Goal: Transaction & Acquisition: Purchase product/service

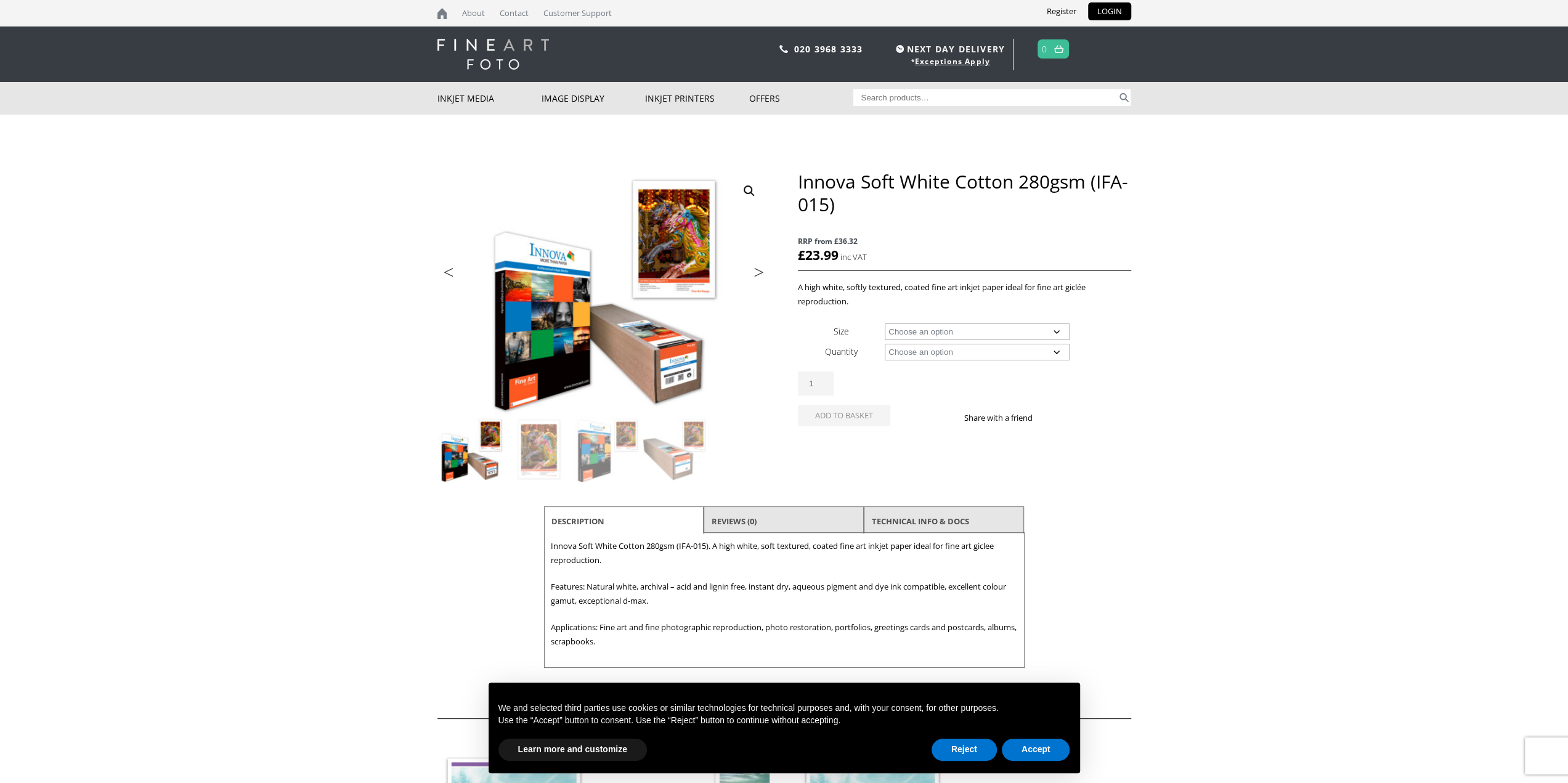
click at [964, 332] on select "Choose an option A4 Sheet A3 Sheet A3+ Sheet A2 Sheet 17" Wide Roll 24" Wide Ro…" at bounding box center [977, 332] width 185 height 17
click at [885, 324] on select "Choose an option A4 Sheet A3 Sheet A3+ Sheet A2 Sheet 17" Wide Roll 24" Wide Ro…" at bounding box center [977, 332] width 185 height 17
select select "17-wide-roll"
click at [939, 355] on select "Choose an option 15m" at bounding box center [977, 352] width 185 height 17
select select "15m"
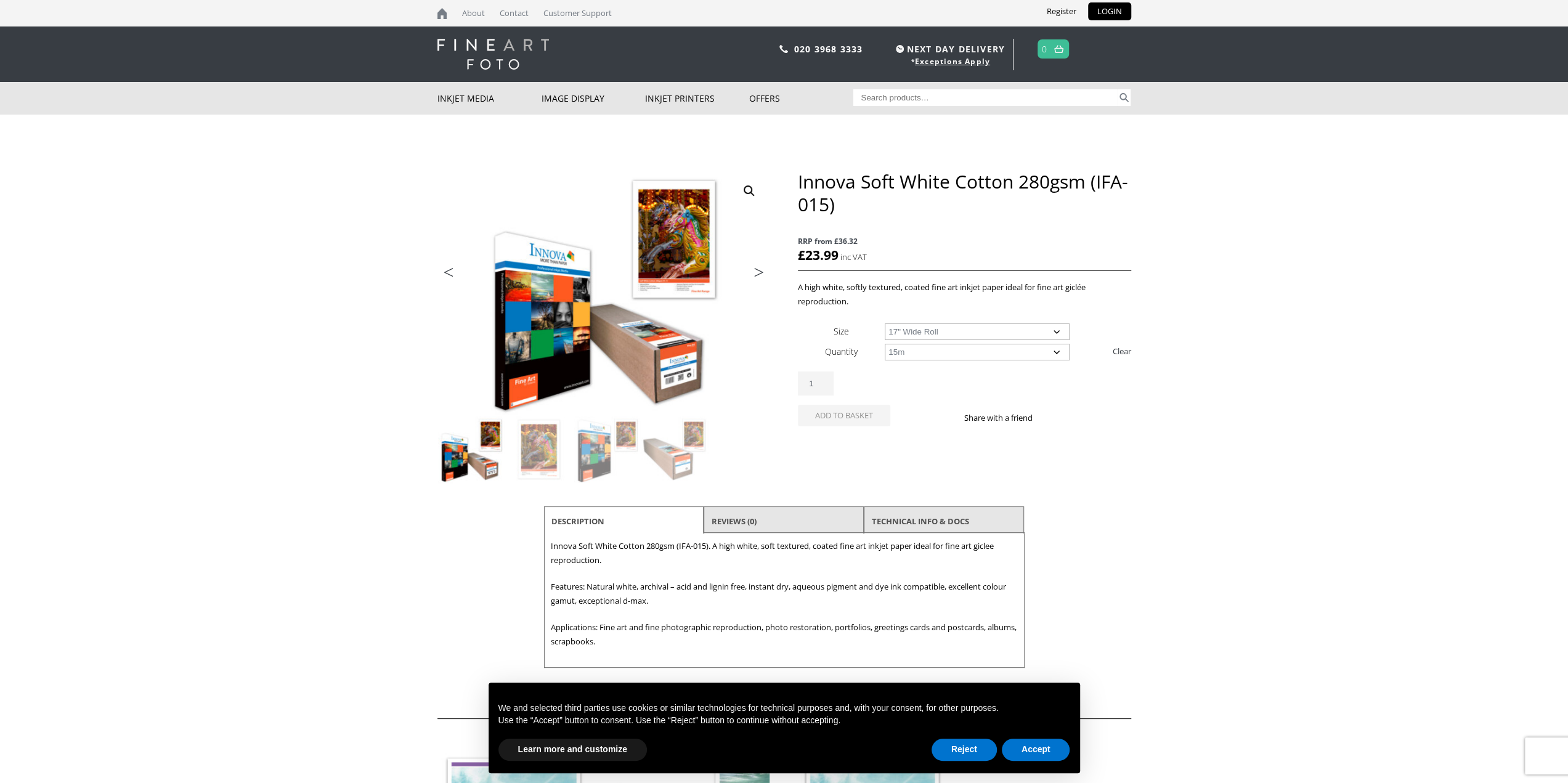
click at [885, 344] on select "Choose an option 15m" at bounding box center [977, 352] width 185 height 17
select select "17-wide-roll"
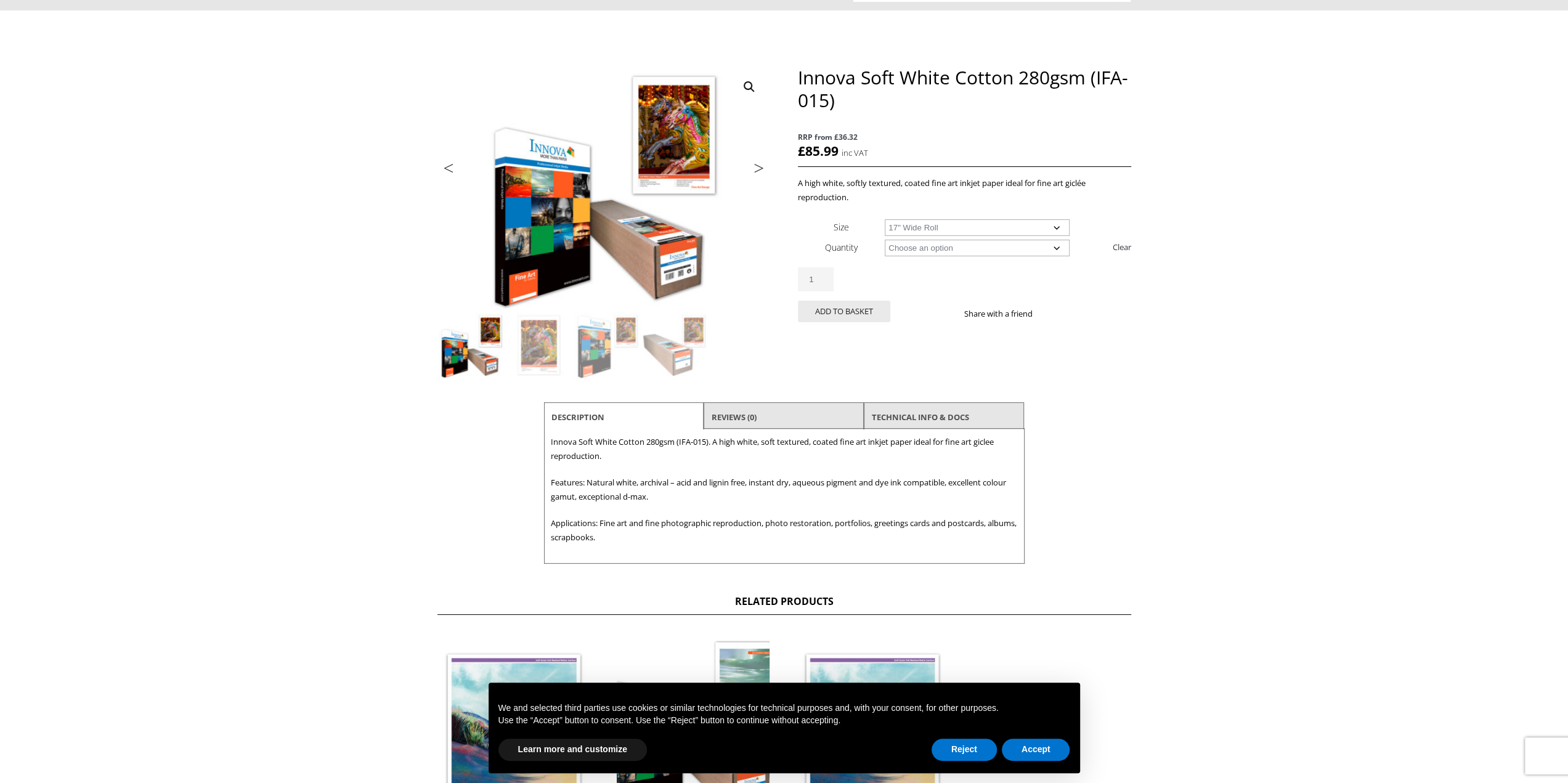
scroll to position [123, 0]
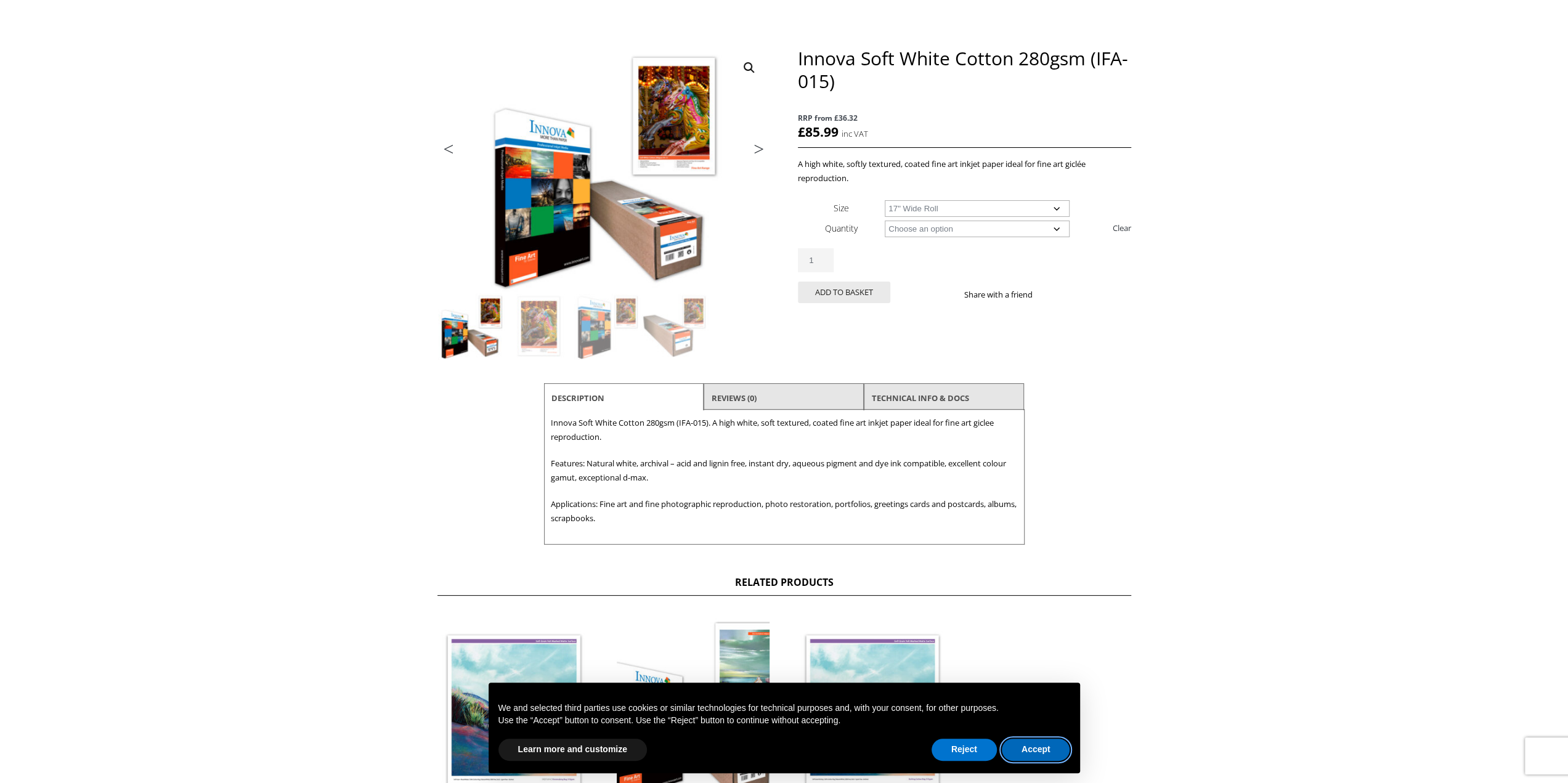
click at [1034, 748] on button "Accept" at bounding box center [1035, 750] width 68 height 22
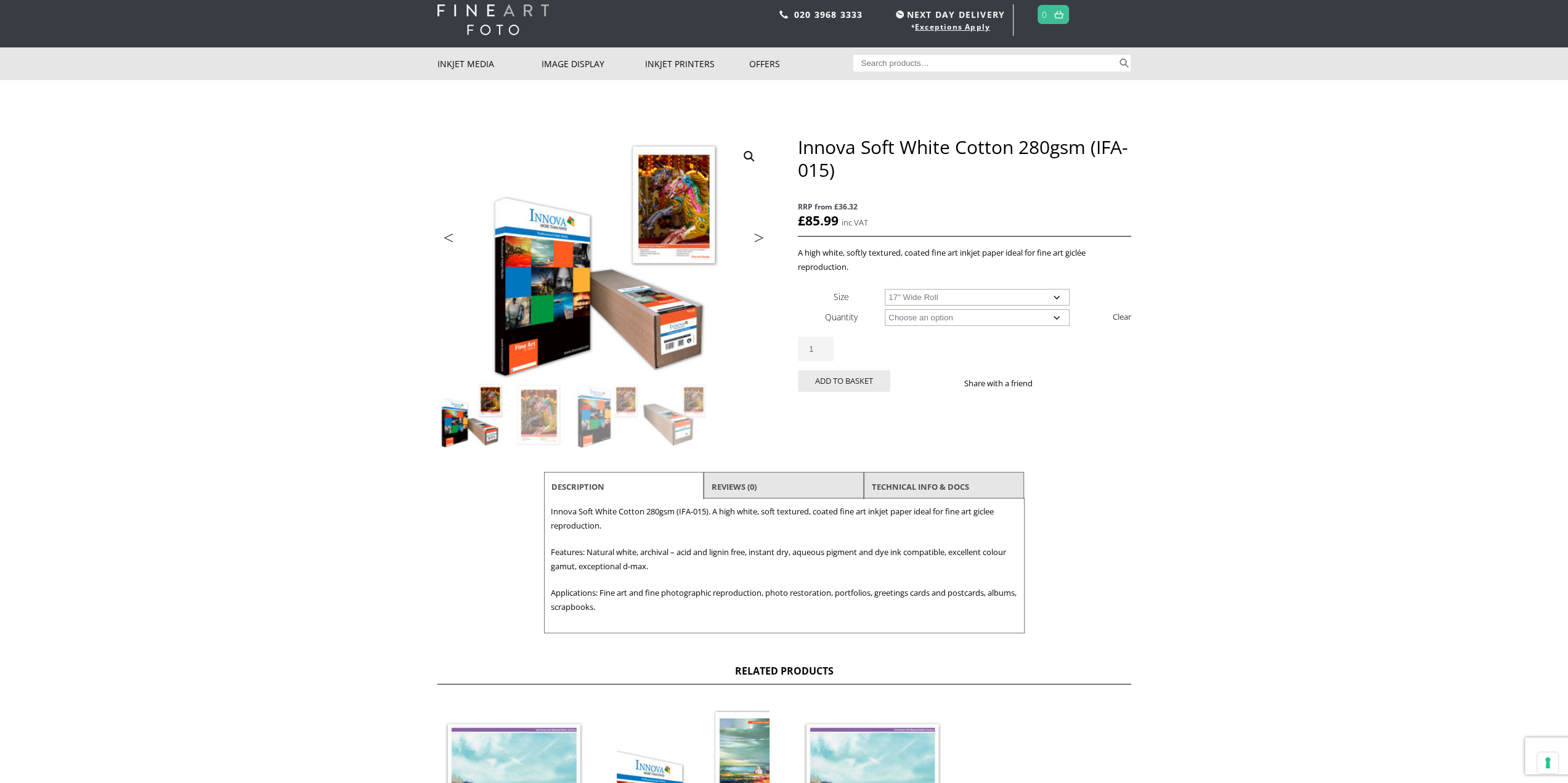
scroll to position [0, 0]
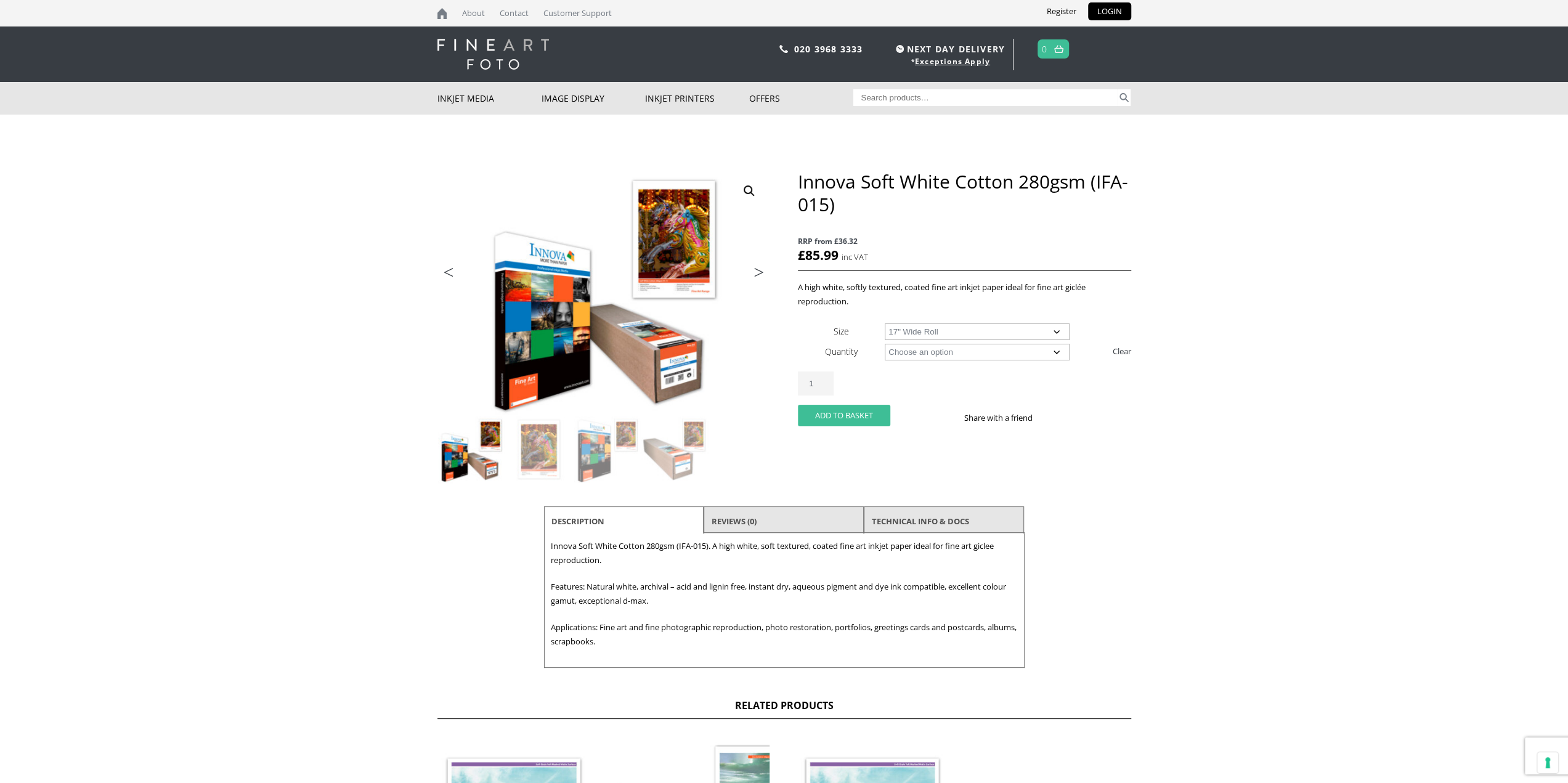
click at [867, 417] on button "Add to basket" at bounding box center [844, 415] width 92 height 22
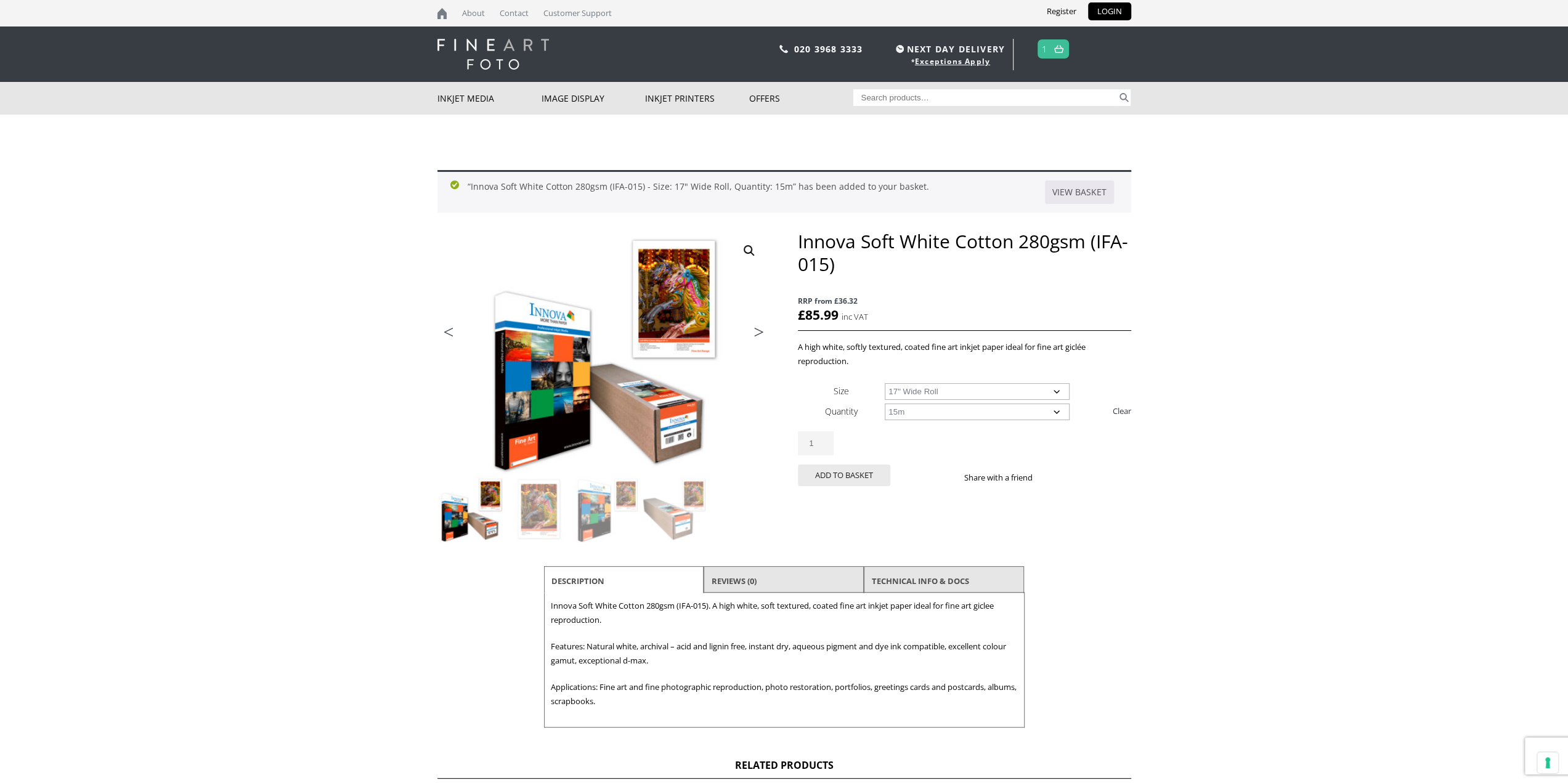
click at [774, 573] on li "Reviews (0)" at bounding box center [783, 581] width 160 height 30
click at [753, 583] on link "Reviews (0)" at bounding box center [734, 581] width 45 height 22
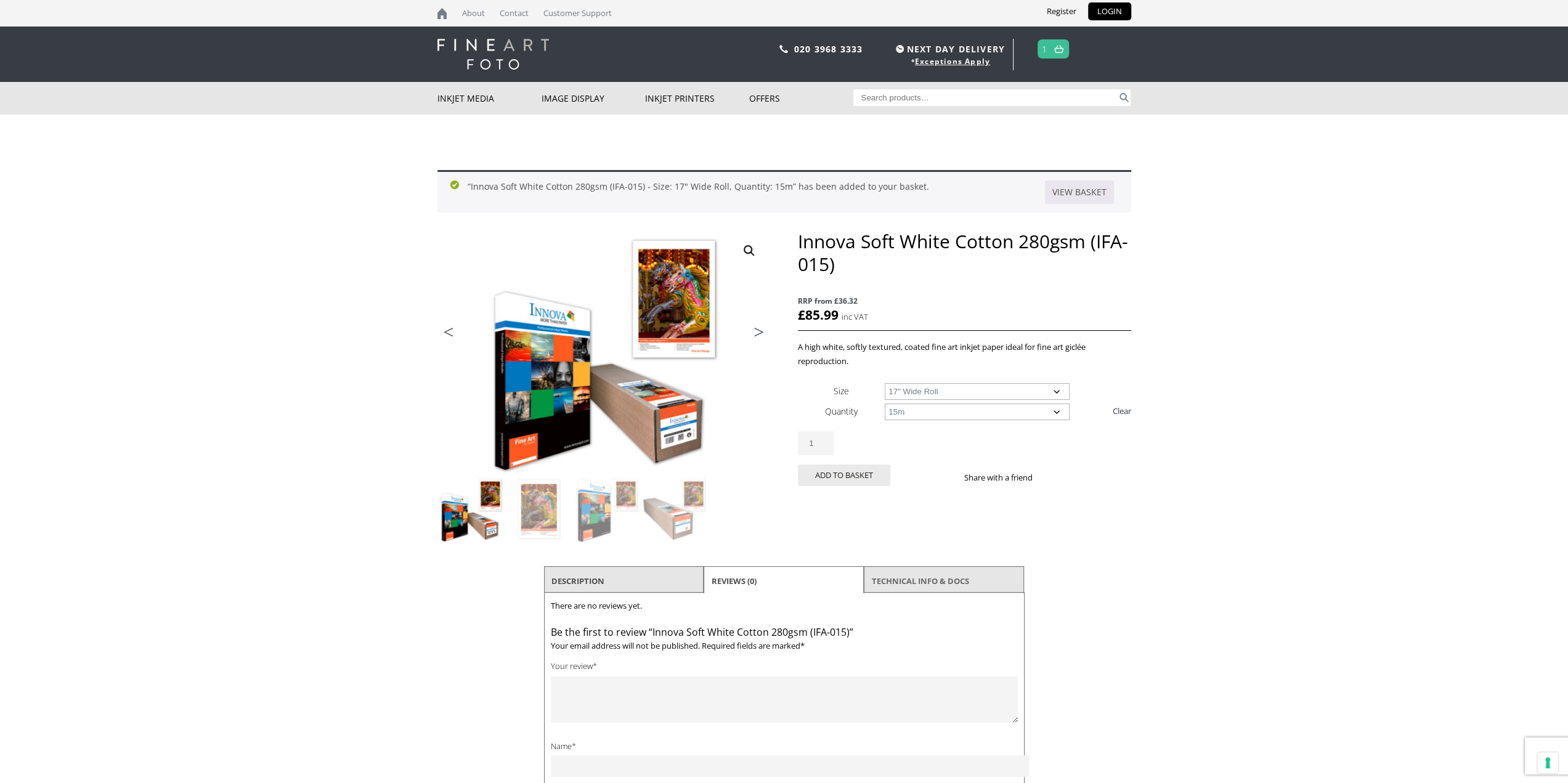
click at [908, 583] on link "TECHNICAL INFO & DOCS" at bounding box center [920, 581] width 98 height 22
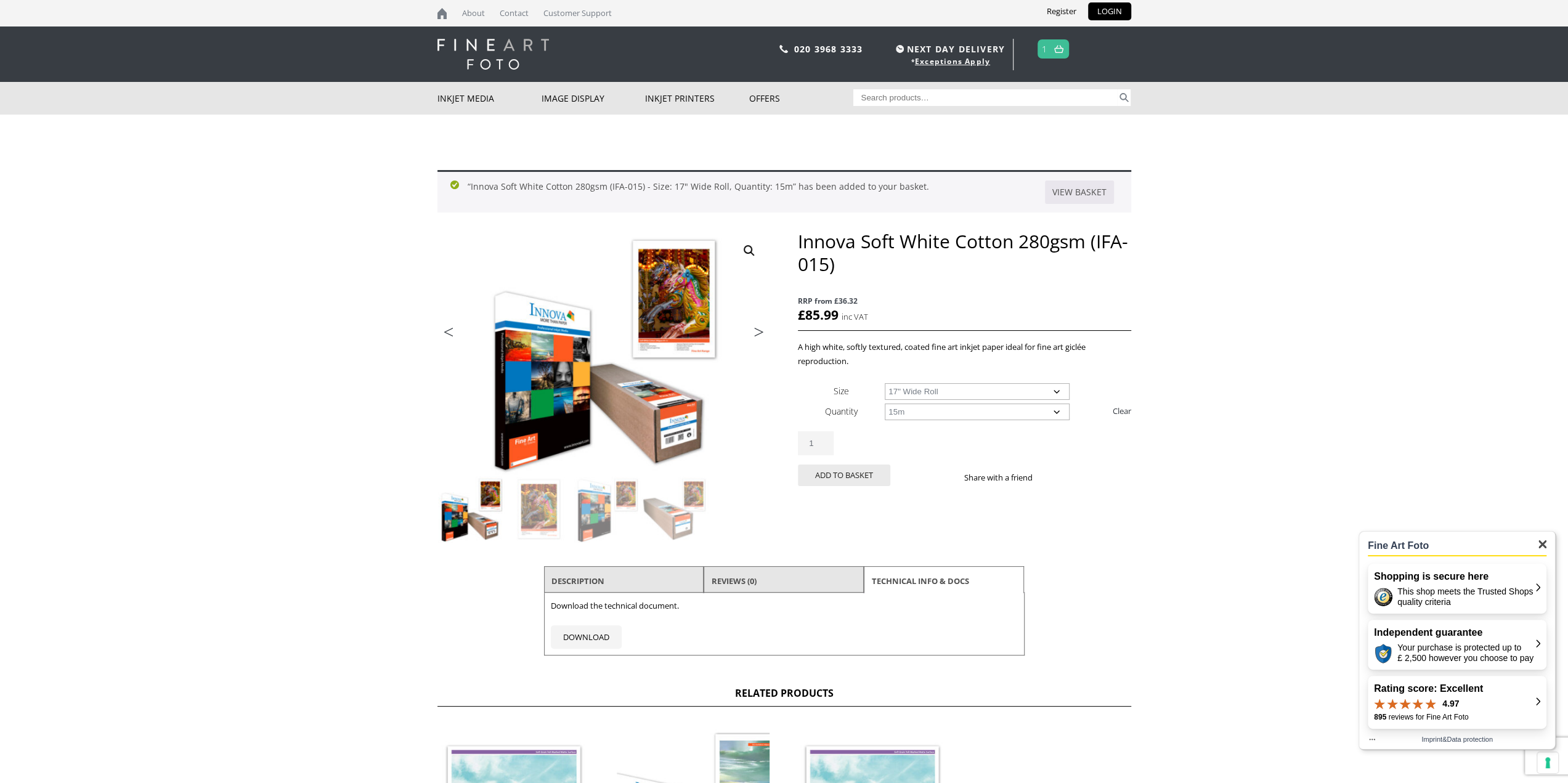
scroll to position [62, 0]
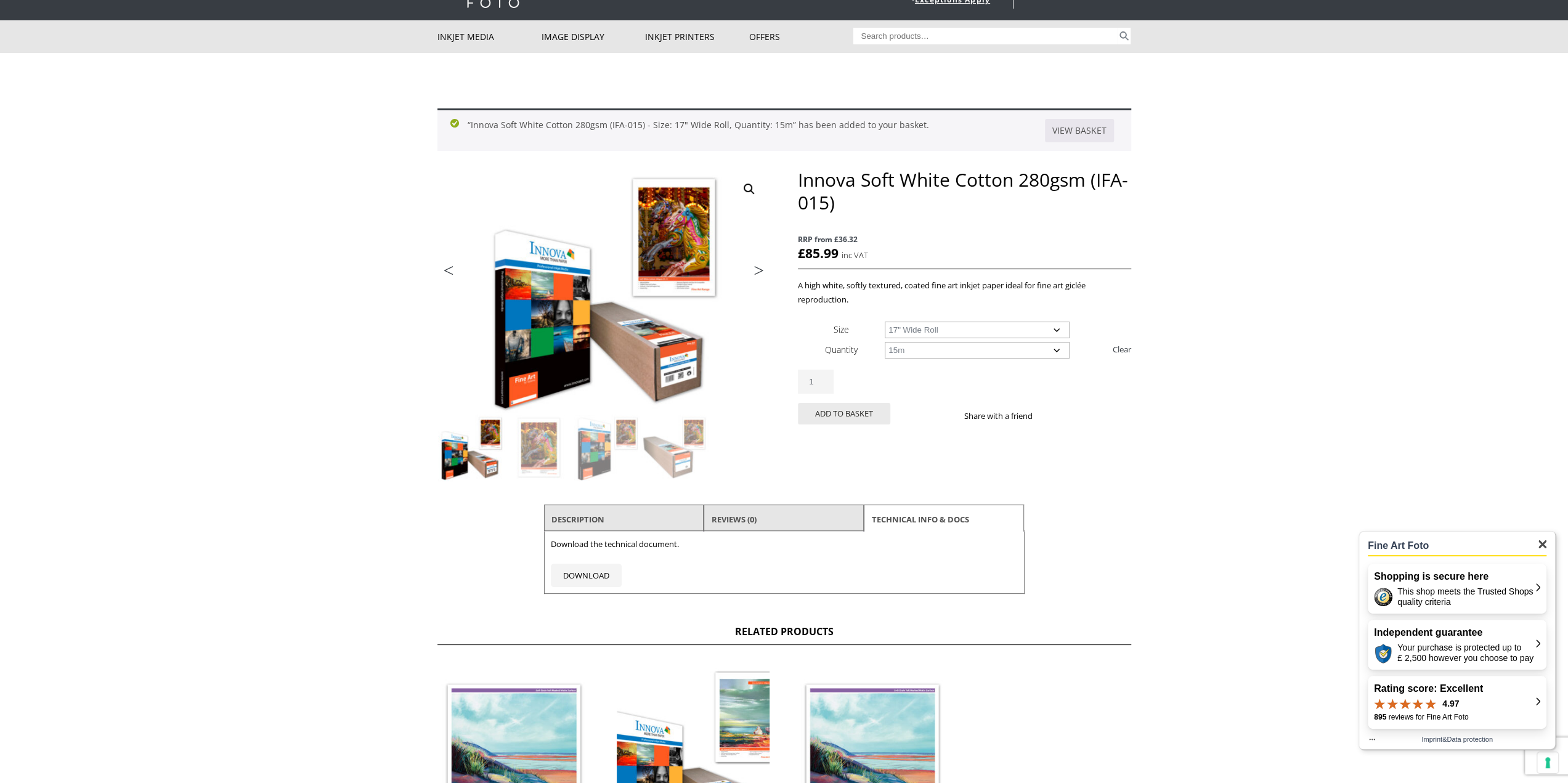
click at [1543, 700] on button "Rating score: Excellent 4.97 895 reviews for Fine Art Foto" at bounding box center [1457, 703] width 178 height 53
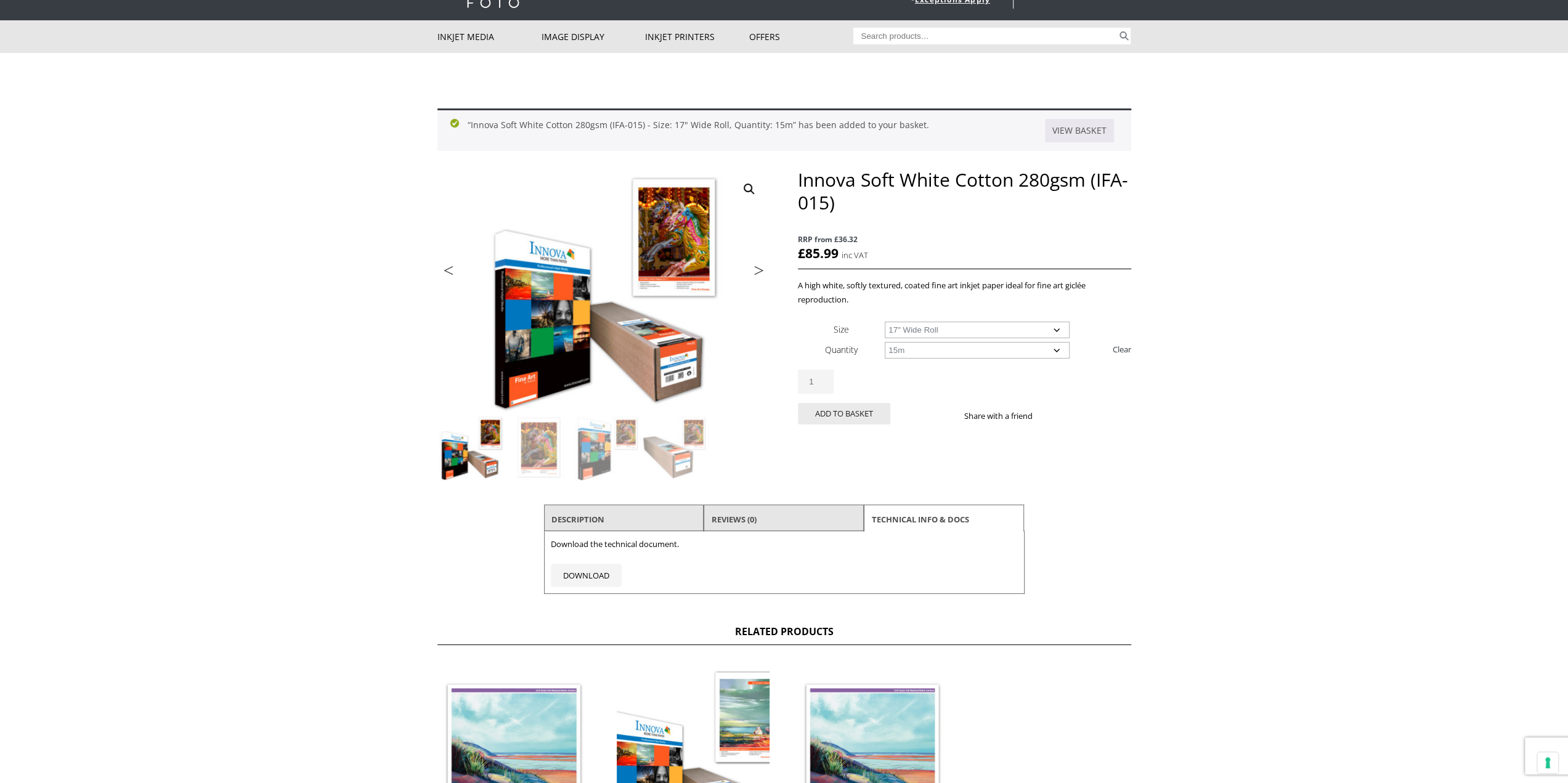
click at [1281, 542] on body "NEXT DAY DELIVERY * Exceptions Apply About Contact Customer Support Register LO…" at bounding box center [784, 330] width 1568 height 783
click at [839, 415] on button "Add to basket" at bounding box center [844, 413] width 92 height 22
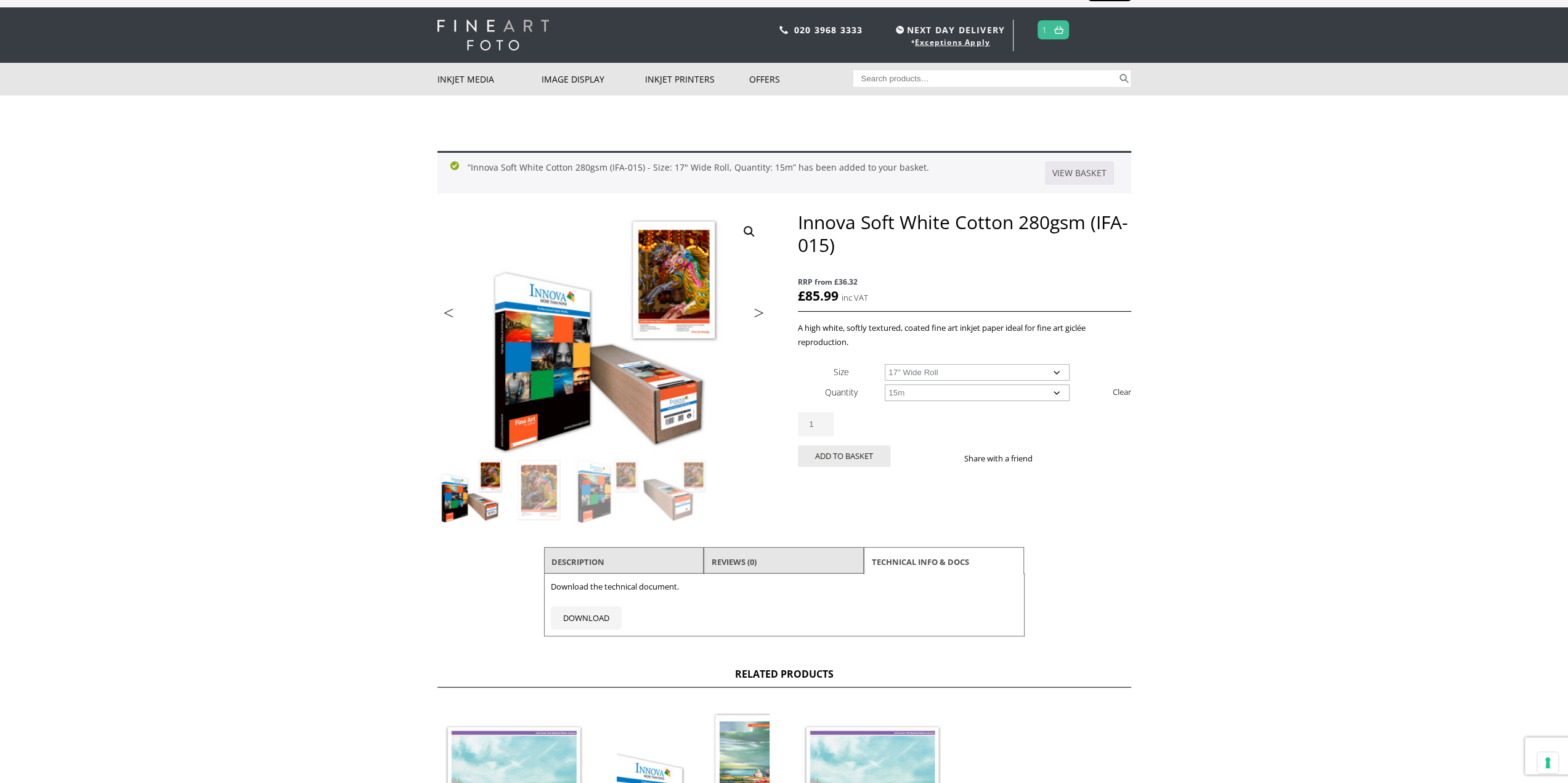
scroll to position [0, 0]
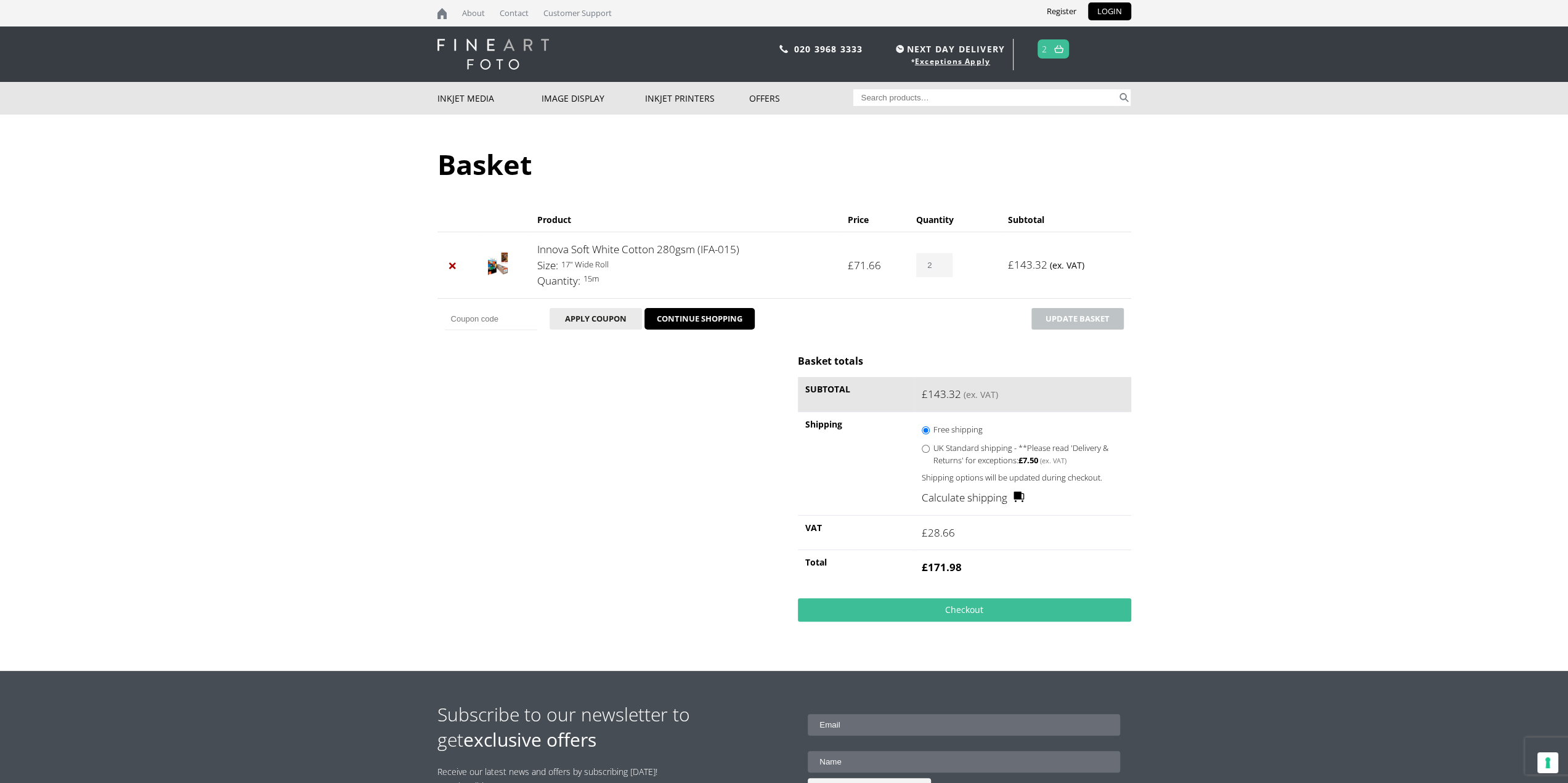
type input "1"
click at [945, 267] on input "1" at bounding box center [934, 265] width 36 height 24
click at [1077, 325] on button "Update basket" at bounding box center [1077, 319] width 92 height 22
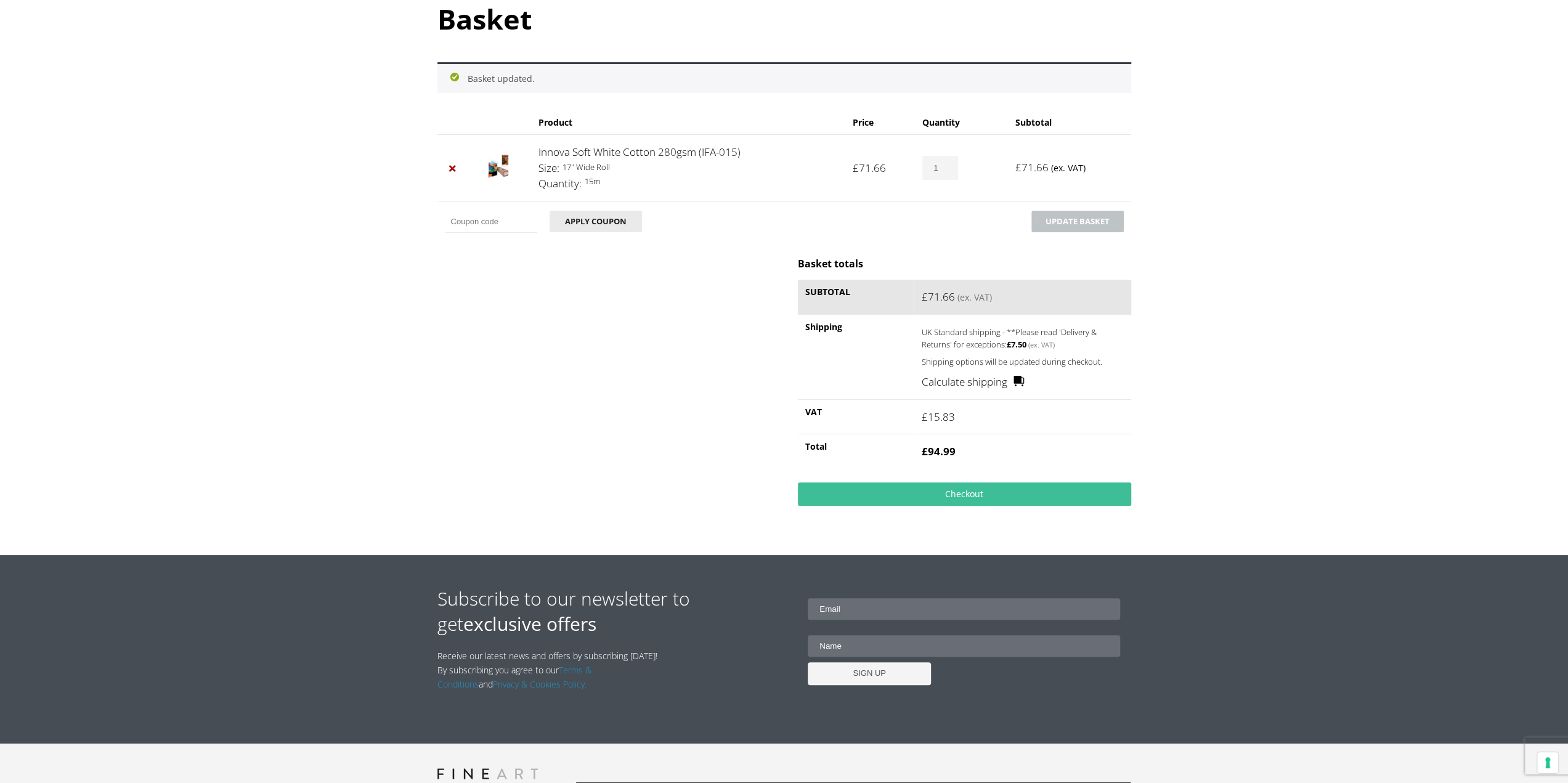
scroll to position [146, 0]
type input "2"
click at [947, 165] on input "2" at bounding box center [940, 167] width 36 height 24
click at [1059, 228] on button "Update basket" at bounding box center [1077, 221] width 92 height 22
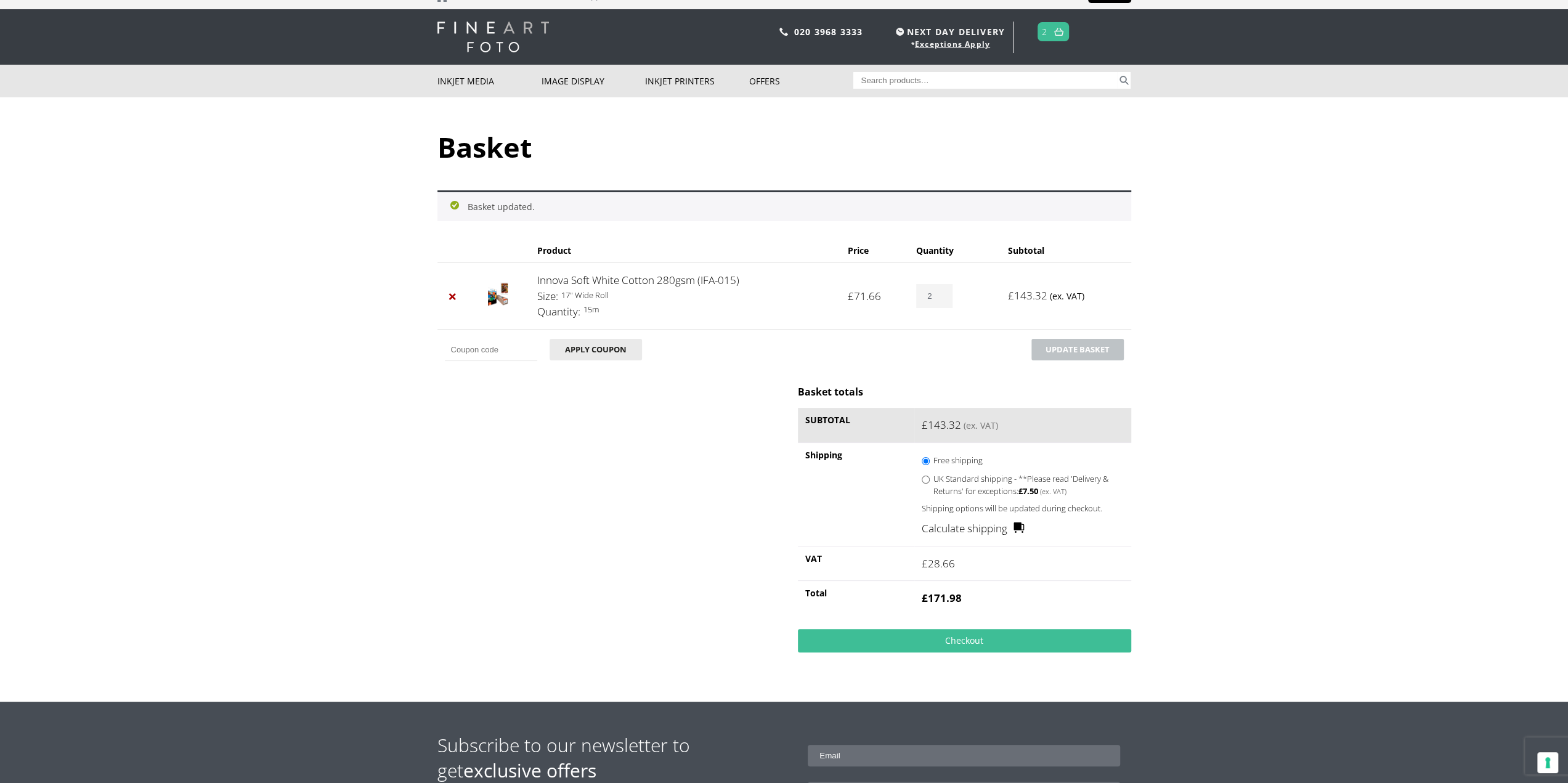
scroll to position [0, 0]
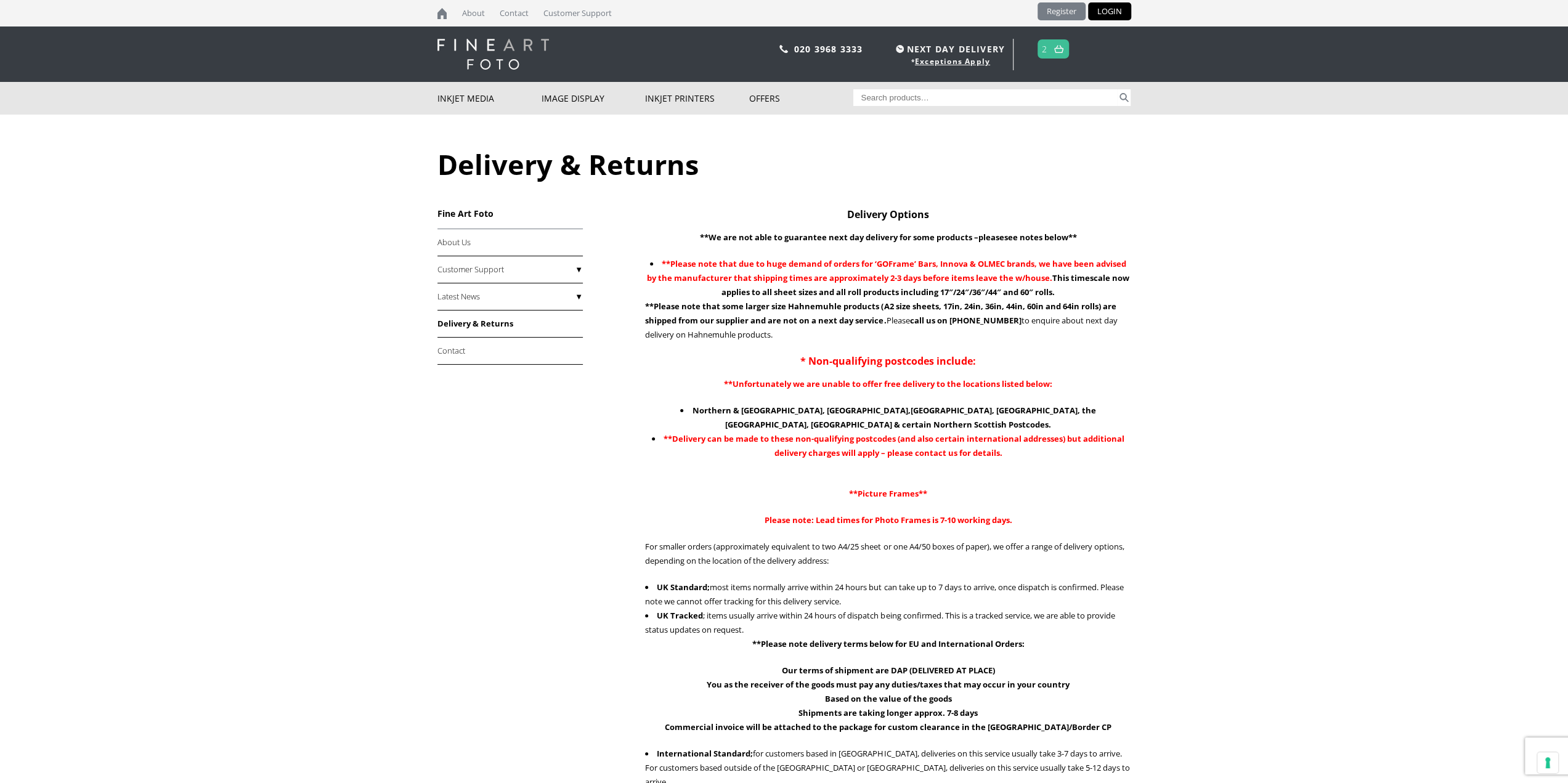
click at [1060, 14] on link "Register" at bounding box center [1061, 11] width 48 height 18
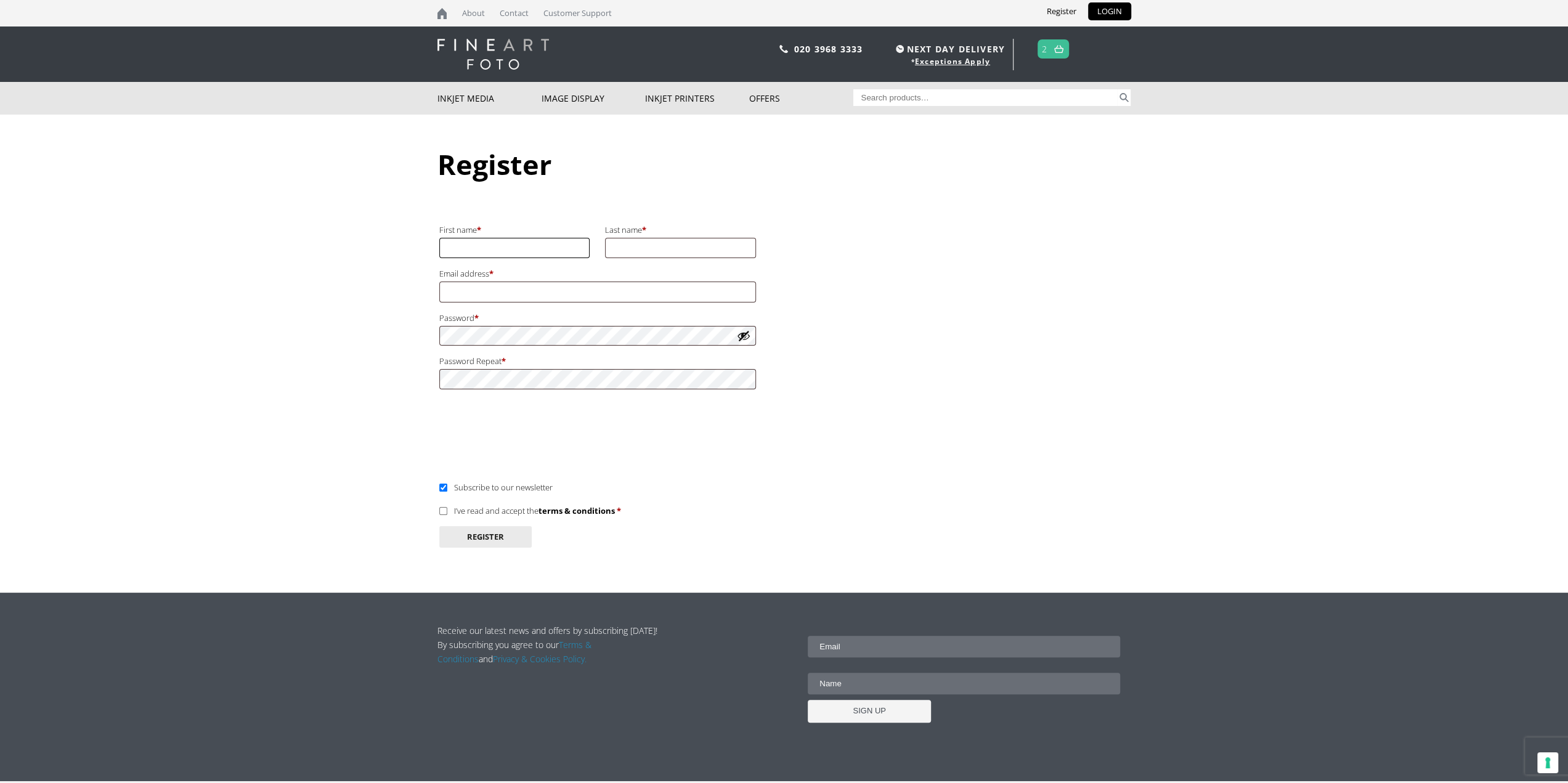
click at [497, 250] on input "First name *" at bounding box center [515, 248] width 151 height 21
type input "[PERSON_NAME]"
type input "Gisby"
type input "[PERSON_NAME][EMAIL_ADDRESS][DOMAIN_NAME]"
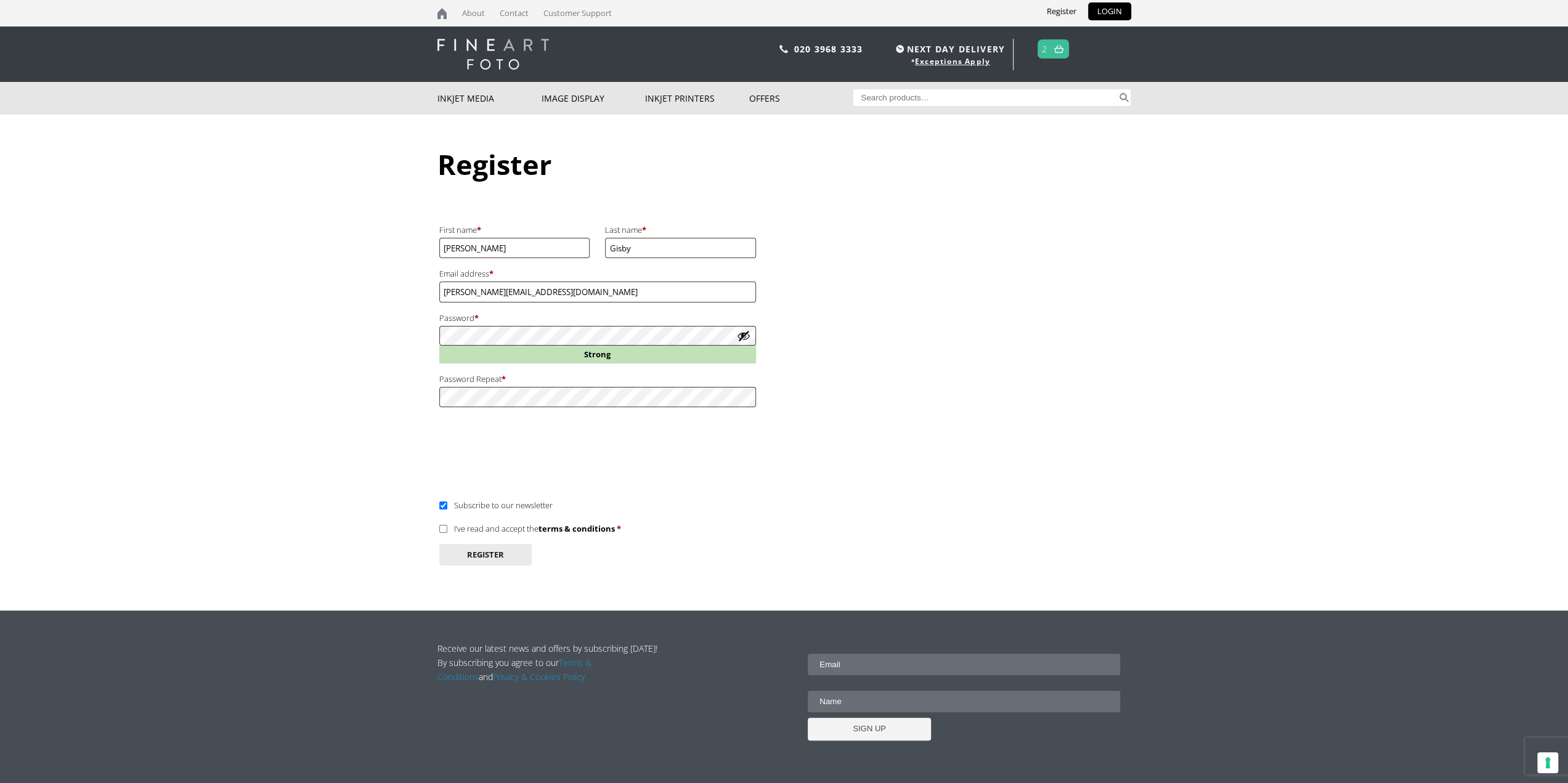
click at [744, 336] on button "Show password" at bounding box center [744, 336] width 13 height 13
click at [383, 330] on body "NEXT DAY DELIVERY * Exceptions Apply About Contact Customer Support Register LO…" at bounding box center [784, 392] width 1568 height 783
click at [447, 530] on label "I’ve read and accept the terms & conditions *" at bounding box center [530, 529] width 182 height 11
click at [447, 530] on input "I’ve read and accept the terms & conditions *" at bounding box center [443, 529] width 8 height 8
checkbox input "true"
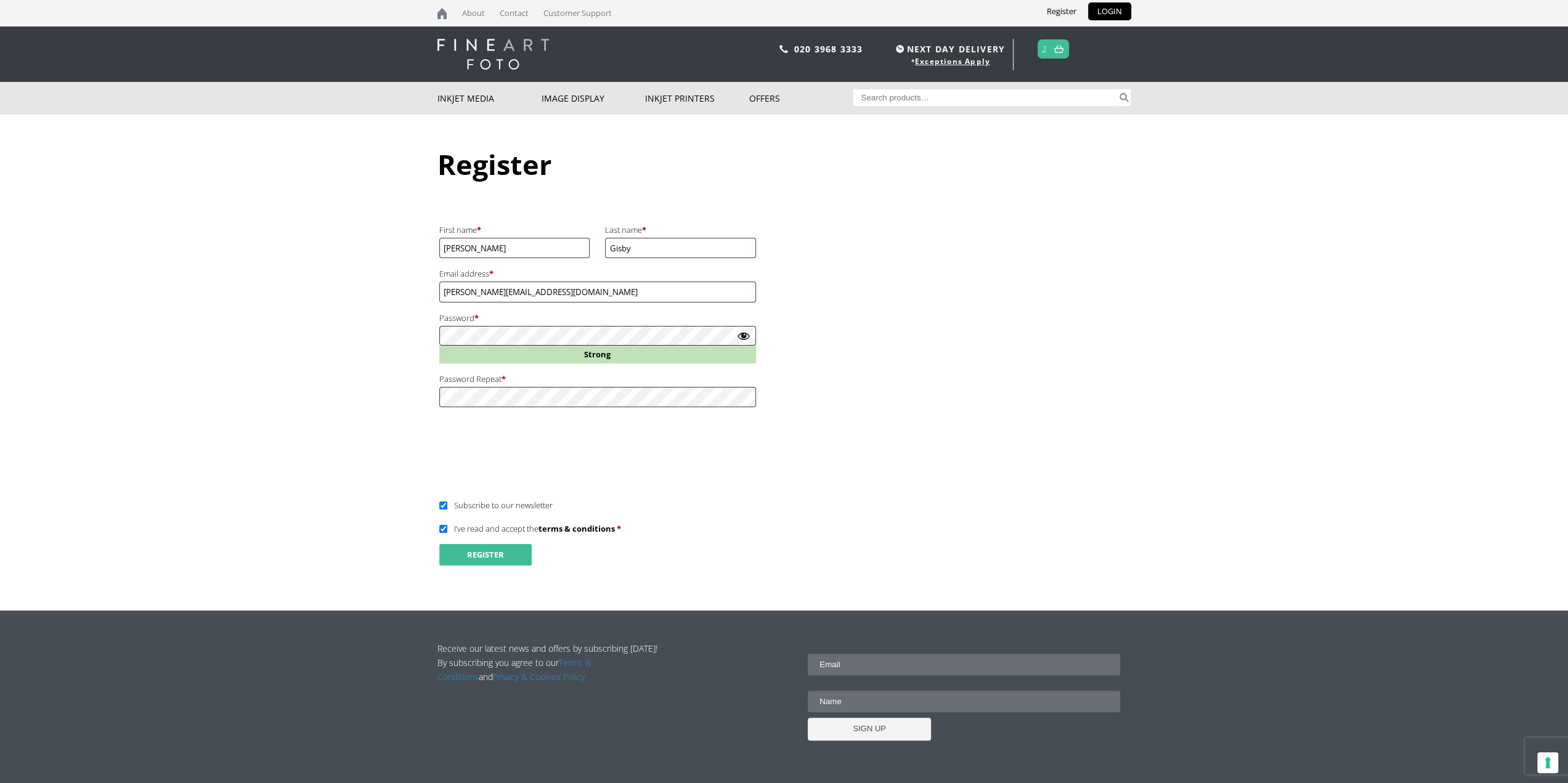
click at [476, 557] on button "Register" at bounding box center [485, 555] width 92 height 22
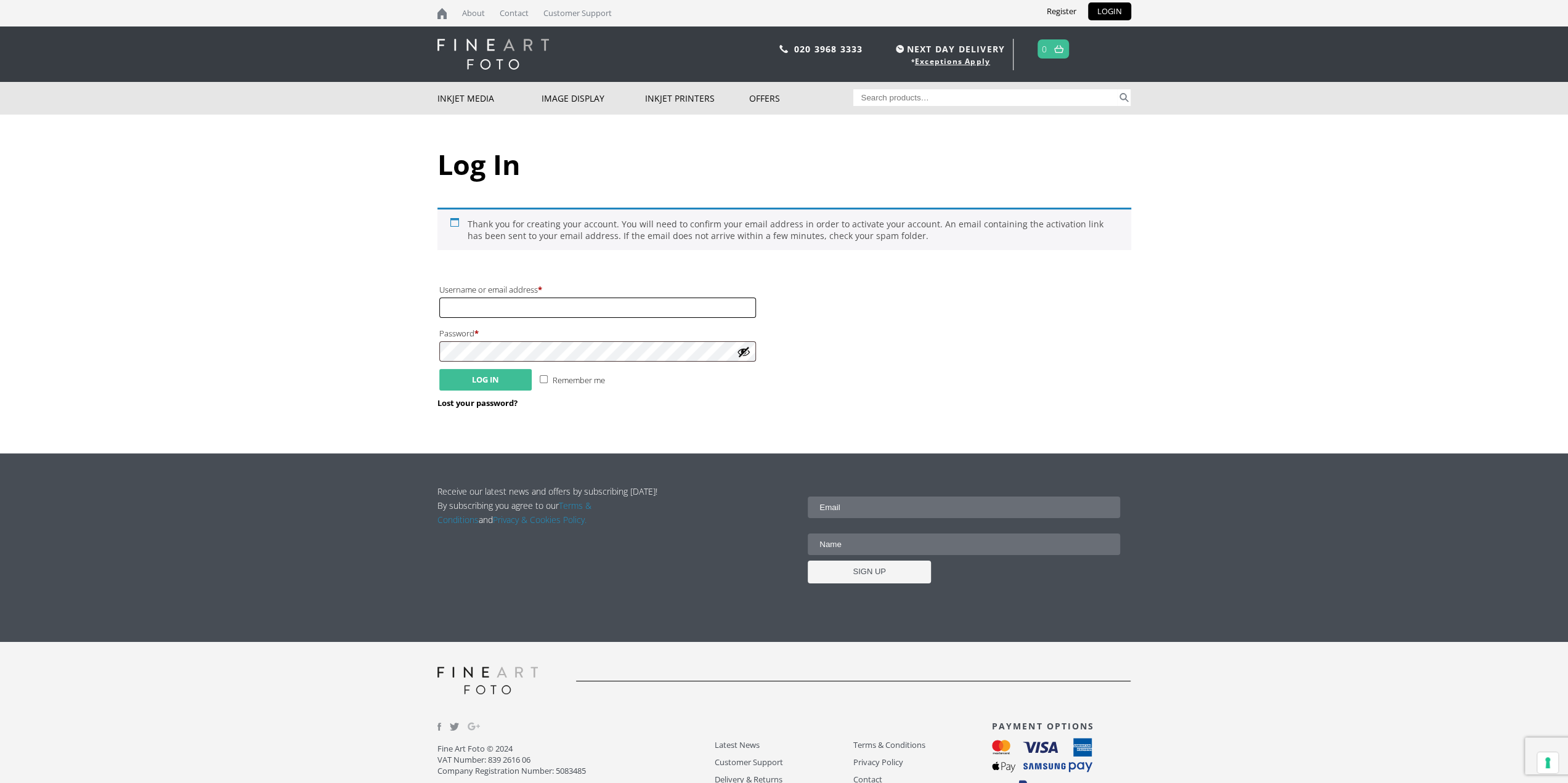
type input "[PERSON_NAME][EMAIL_ADDRESS][DOMAIN_NAME]"
click at [503, 385] on button "Log in" at bounding box center [485, 380] width 92 height 22
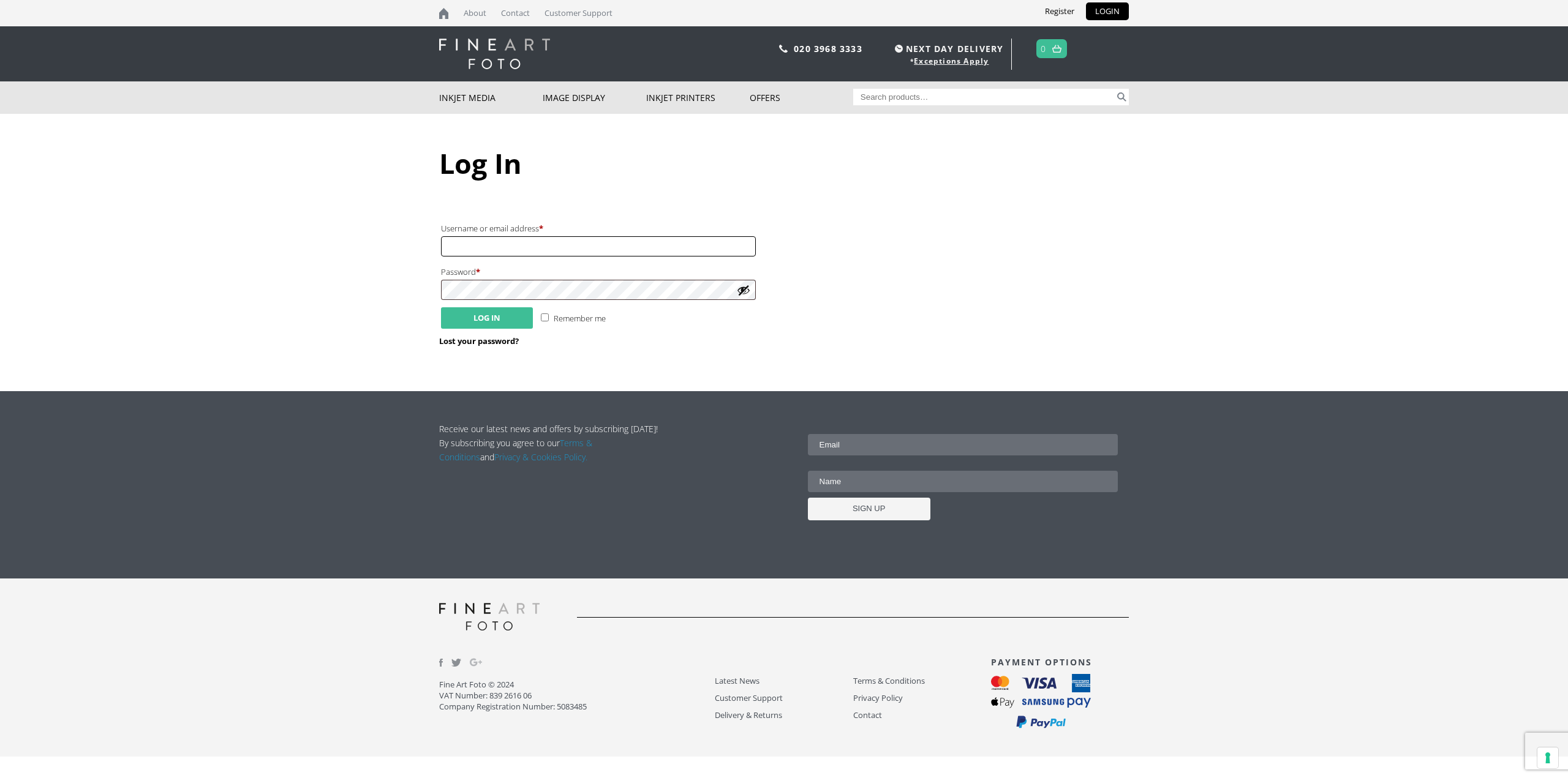
type input "[PERSON_NAME][EMAIL_ADDRESS][DOMAIN_NAME]"
click at [498, 309] on button "Log in" at bounding box center [487, 318] width 92 height 22
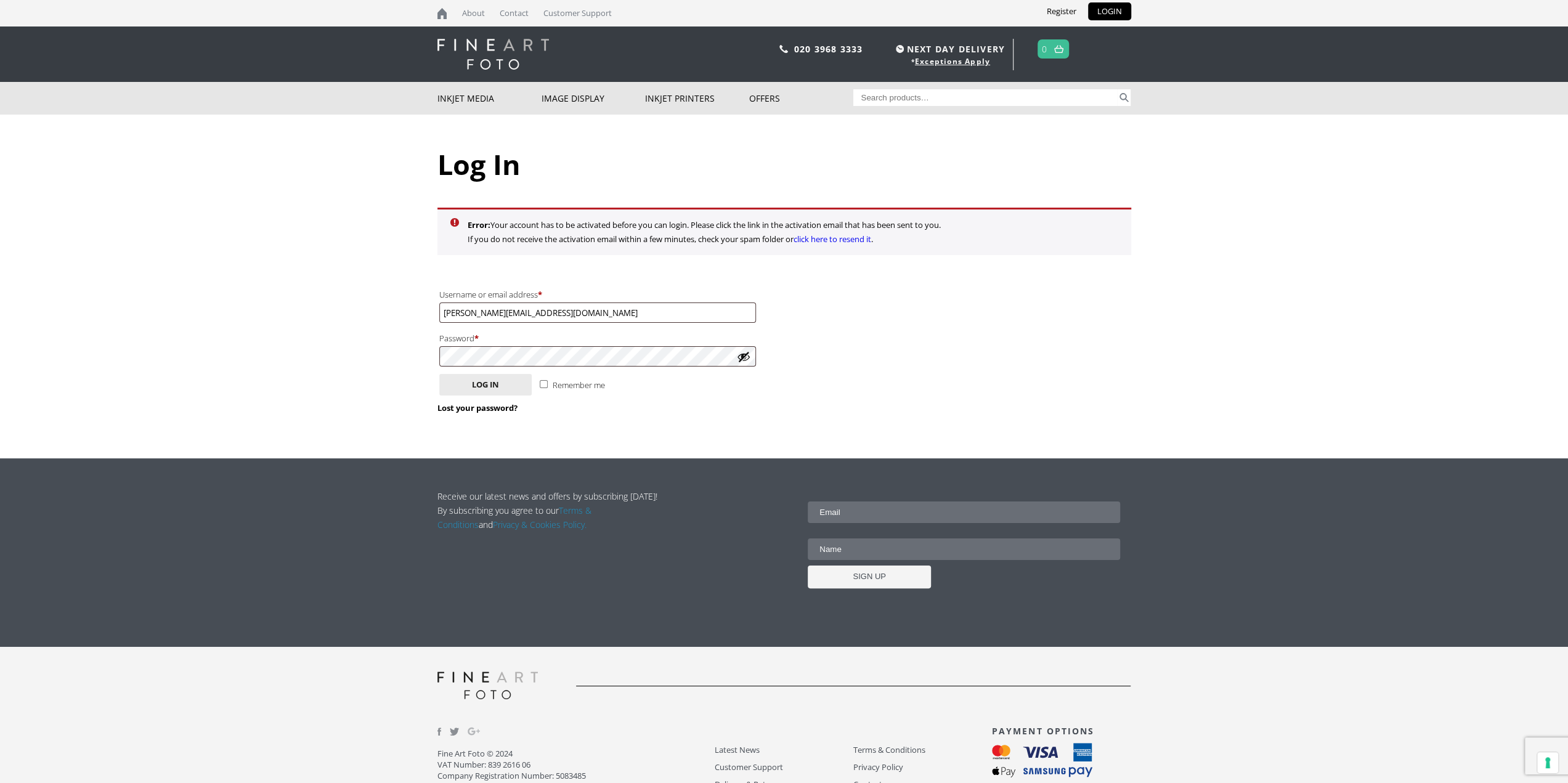
click at [744, 360] on button "Show password" at bounding box center [744, 357] width 13 height 13
click at [744, 360] on button "Hide password" at bounding box center [744, 357] width 13 height 13
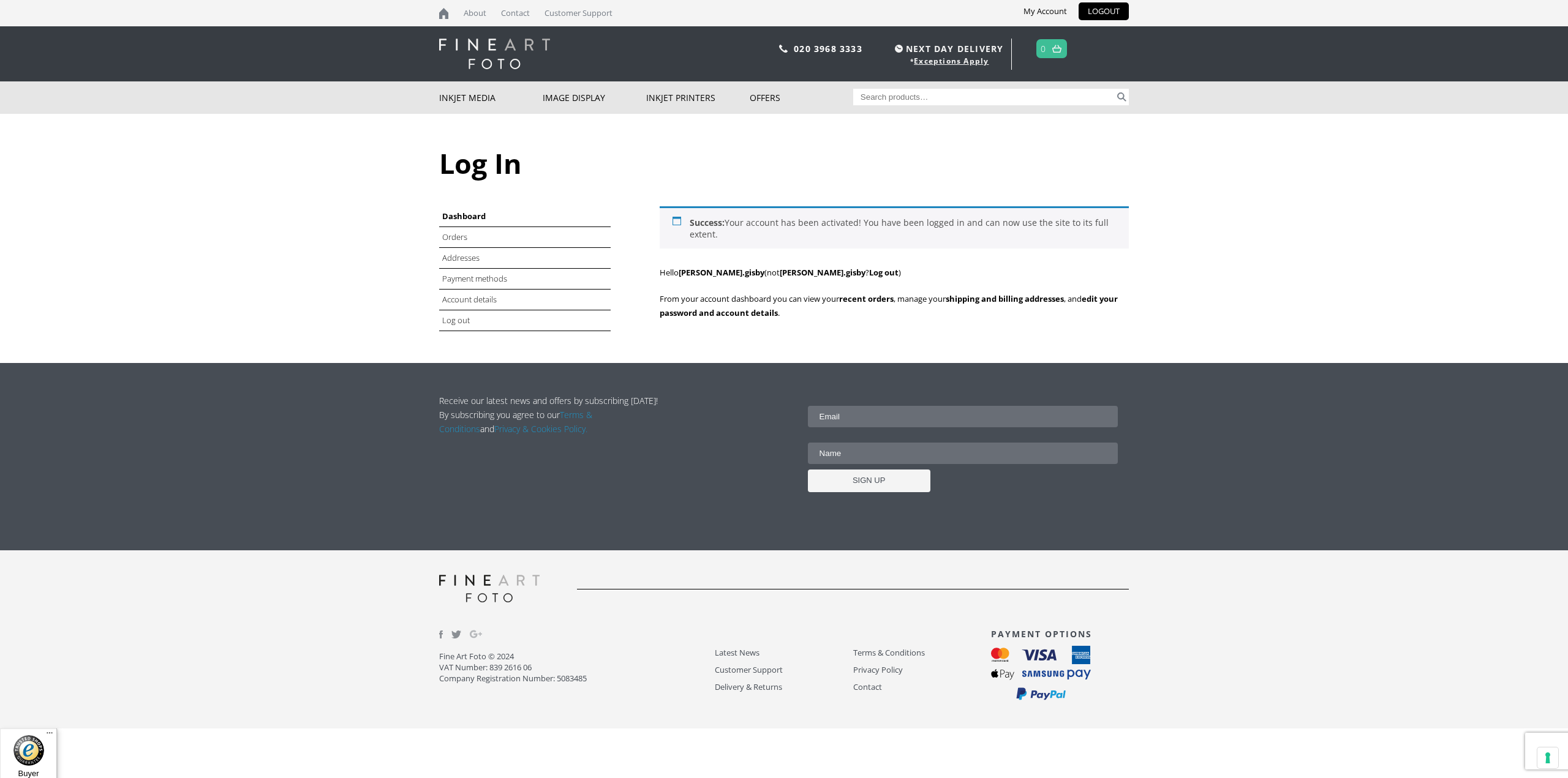
click at [365, 136] on body "NEXT DAY DELIVERY * Exceptions Apply About Contact Customer Support My Account …" at bounding box center [784, 389] width 1568 height 778
click at [456, 235] on link "Orders" at bounding box center [456, 237] width 27 height 11
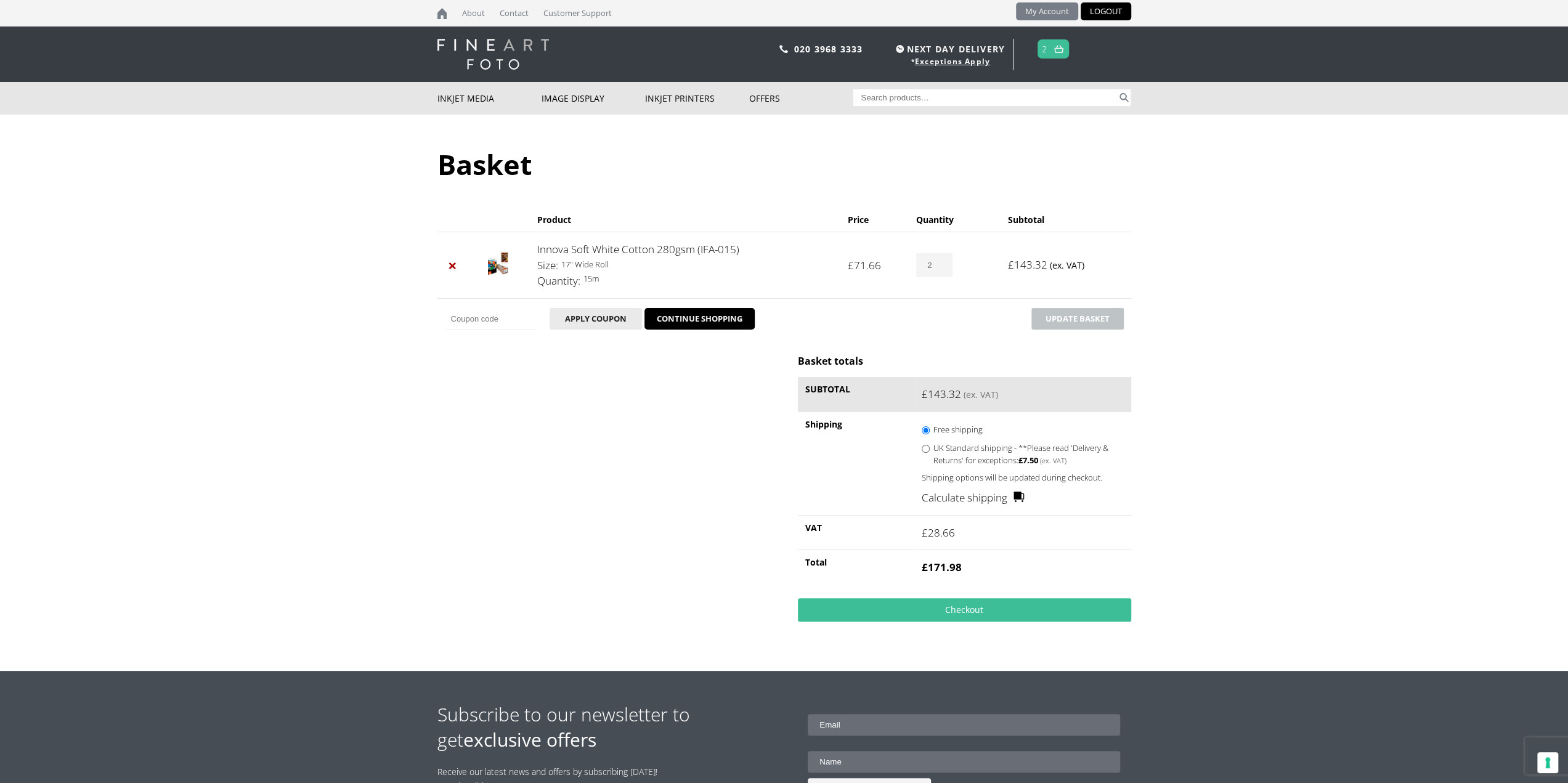
click at [1034, 7] on link "My Account" at bounding box center [1047, 11] width 62 height 18
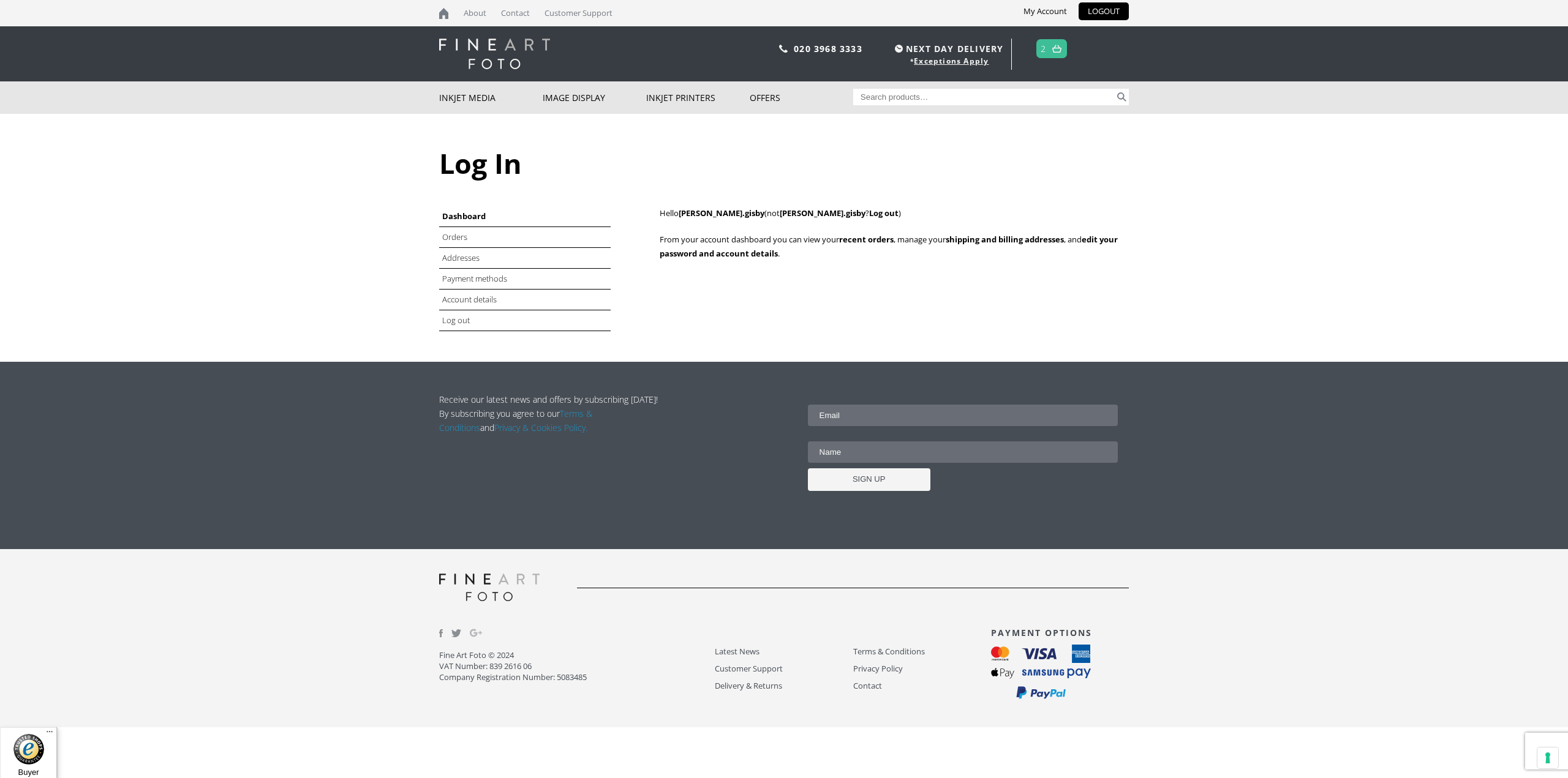
click at [1053, 48] on img at bounding box center [1057, 49] width 9 height 8
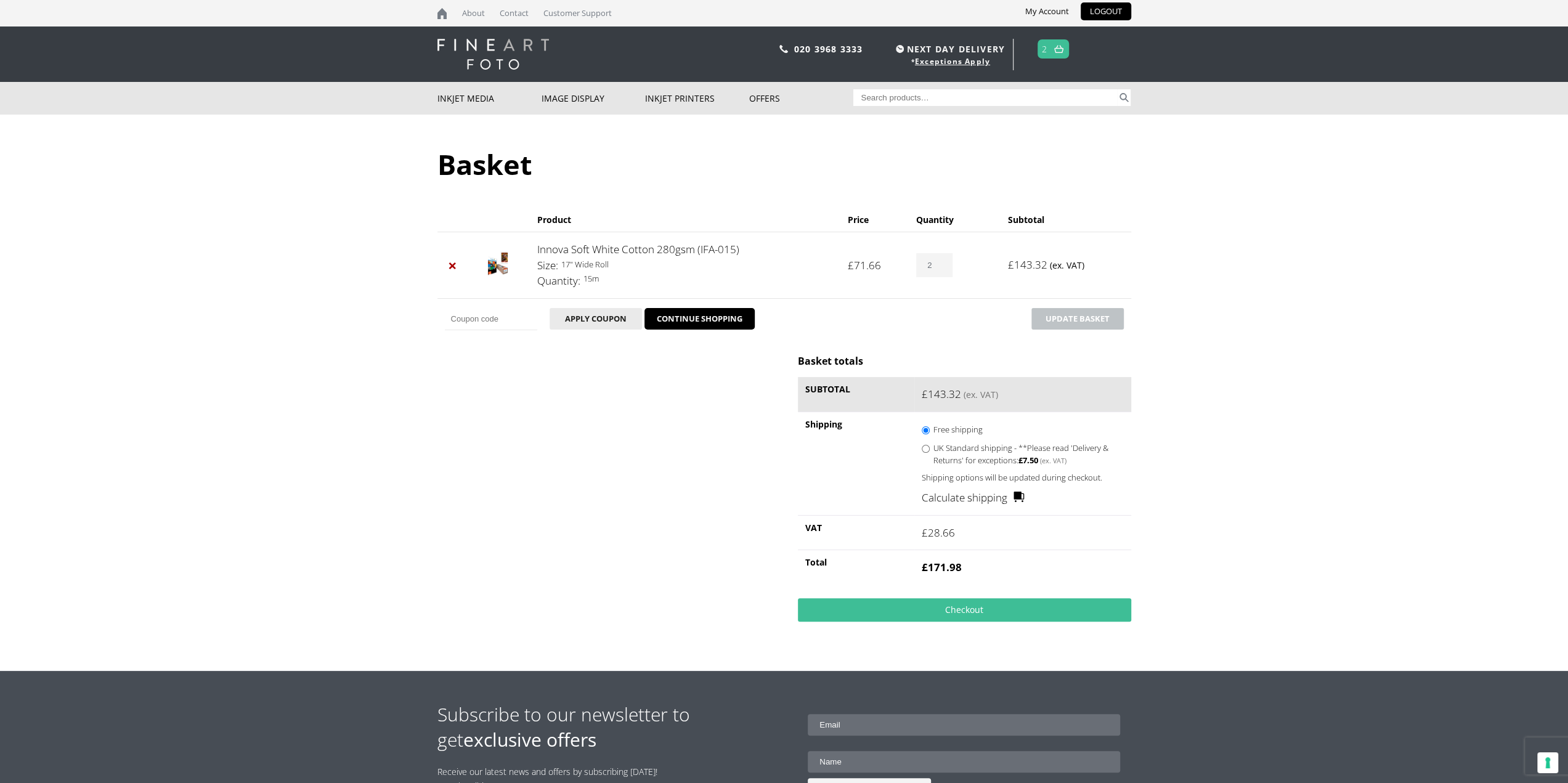
click at [951, 498] on link "Calculate shipping" at bounding box center [972, 498] width 103 height 16
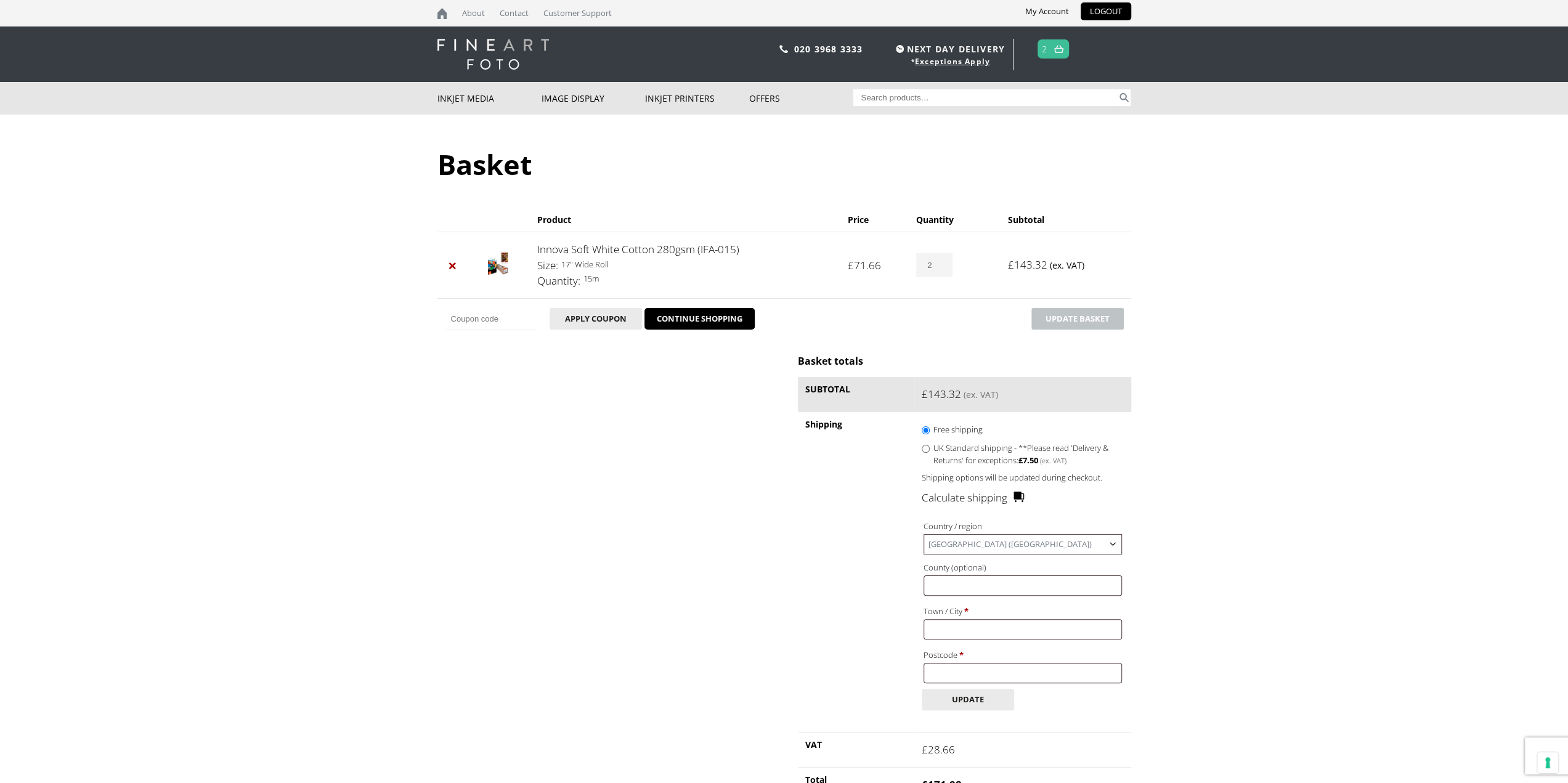
click at [947, 500] on link "Calculate shipping" at bounding box center [972, 498] width 103 height 16
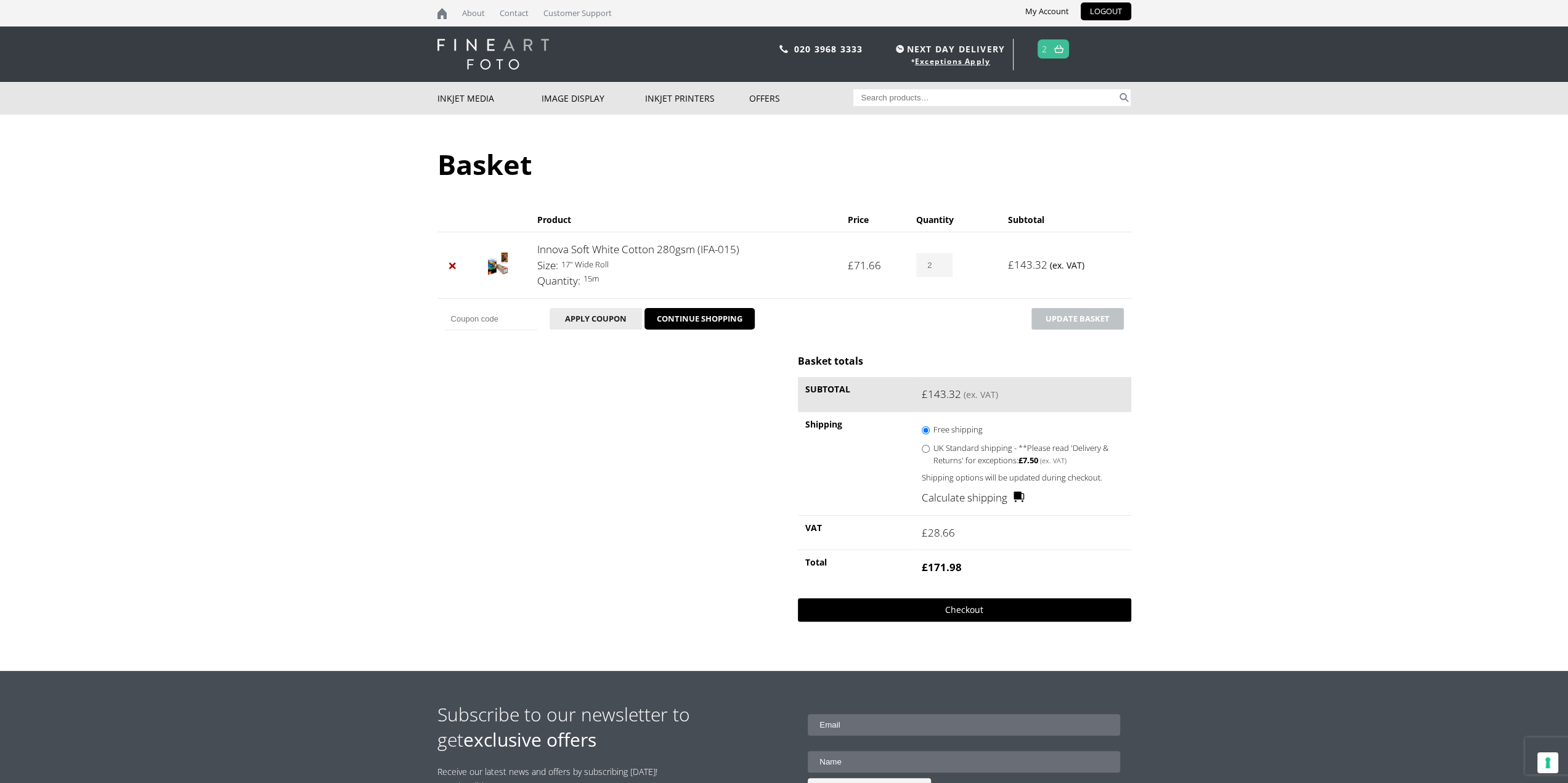
click at [961, 610] on link "Checkout" at bounding box center [964, 610] width 333 height 23
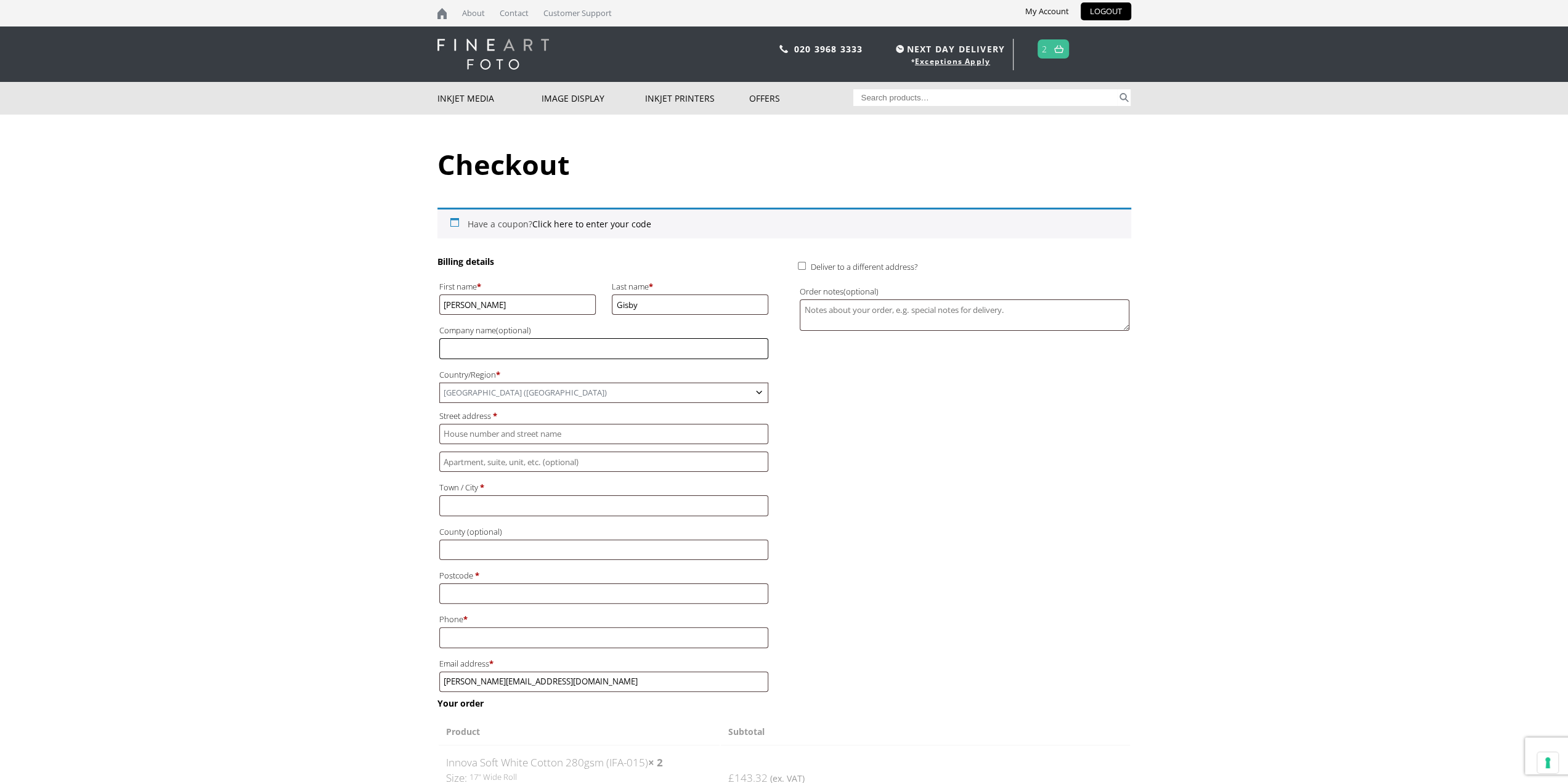
click at [555, 344] on input "Company name (optional)" at bounding box center [604, 348] width 329 height 21
type input "Andover Framing Limited"
type input "[STREET_ADDRESS]"
type input "Andover"
type input "SP10 1NX"
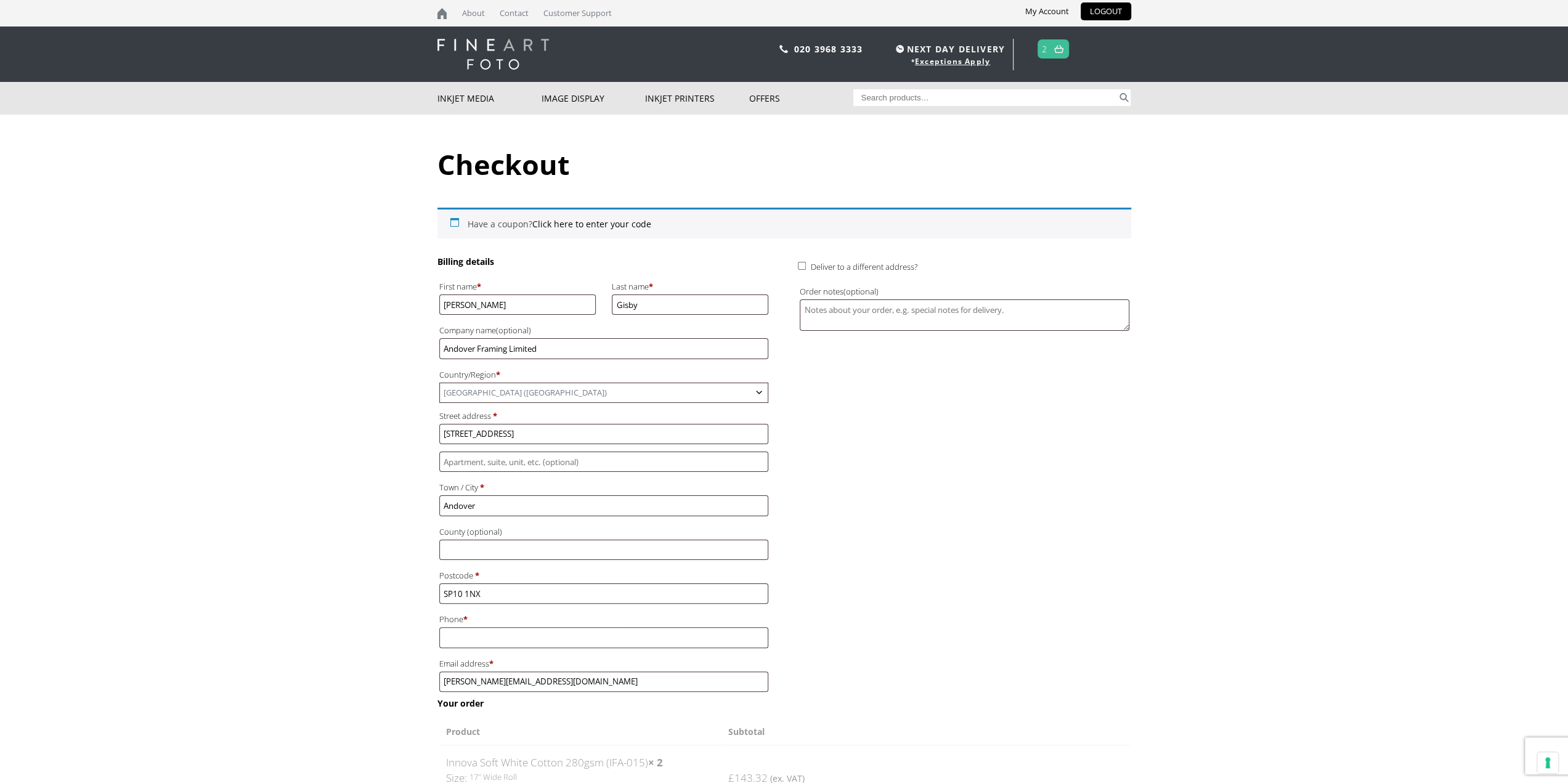
type input "[PHONE_NUMBER]"
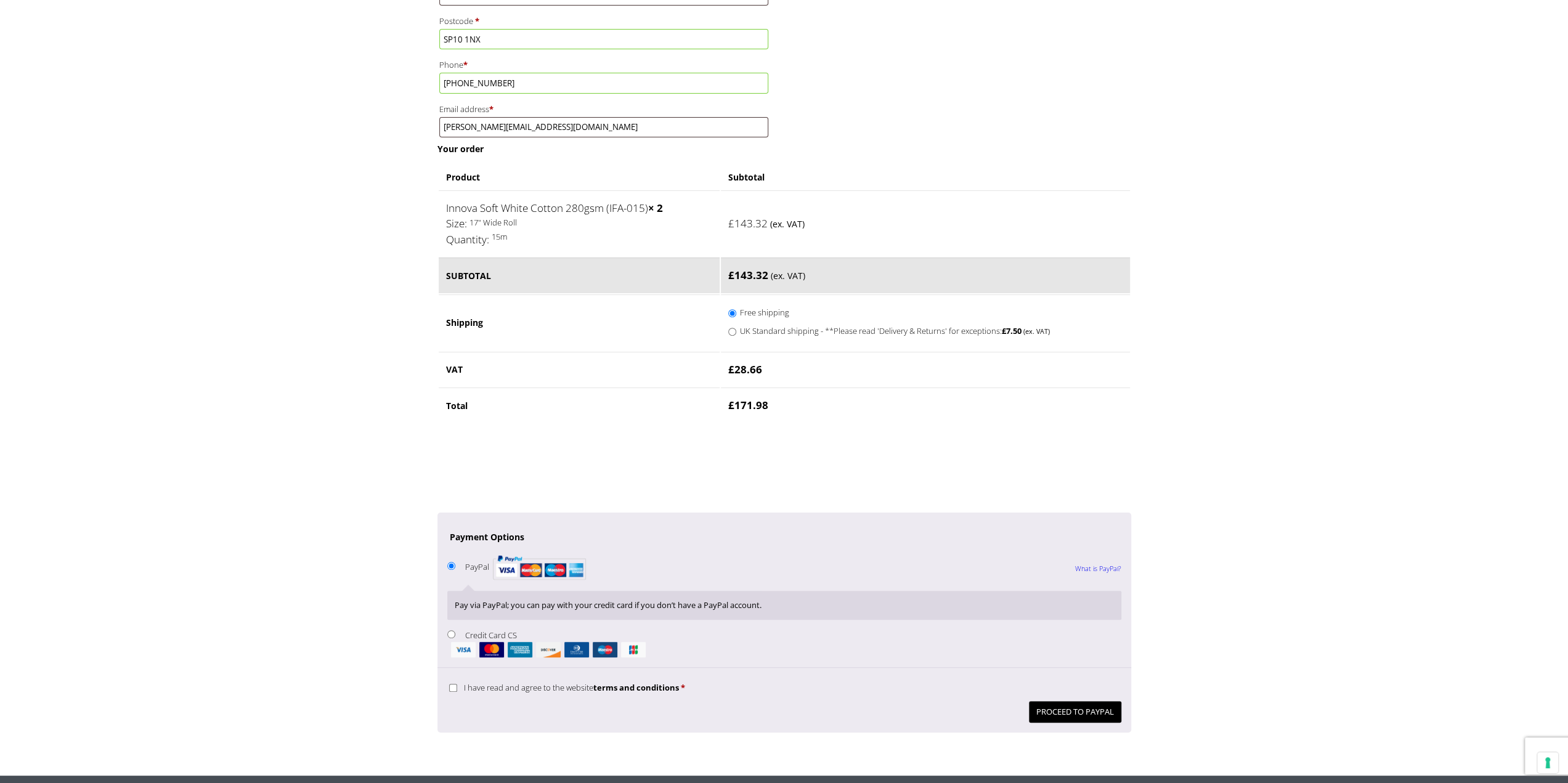
scroll to position [616, 0]
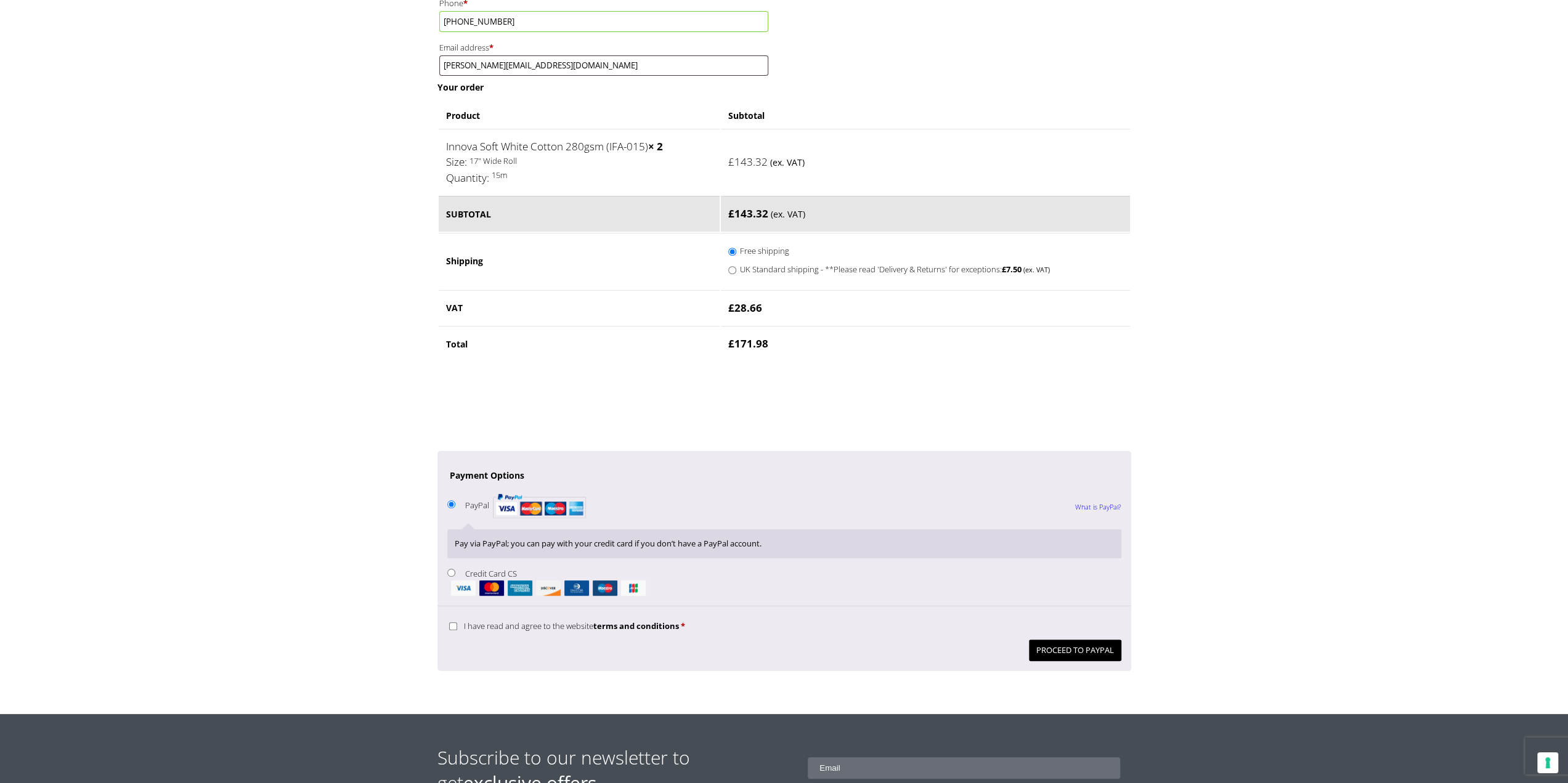
click at [468, 568] on label "Credit Card CS" at bounding box center [784, 582] width 674 height 28
click at [455, 569] on input "Credit Card CS" at bounding box center [451, 573] width 8 height 8
radio input "true"
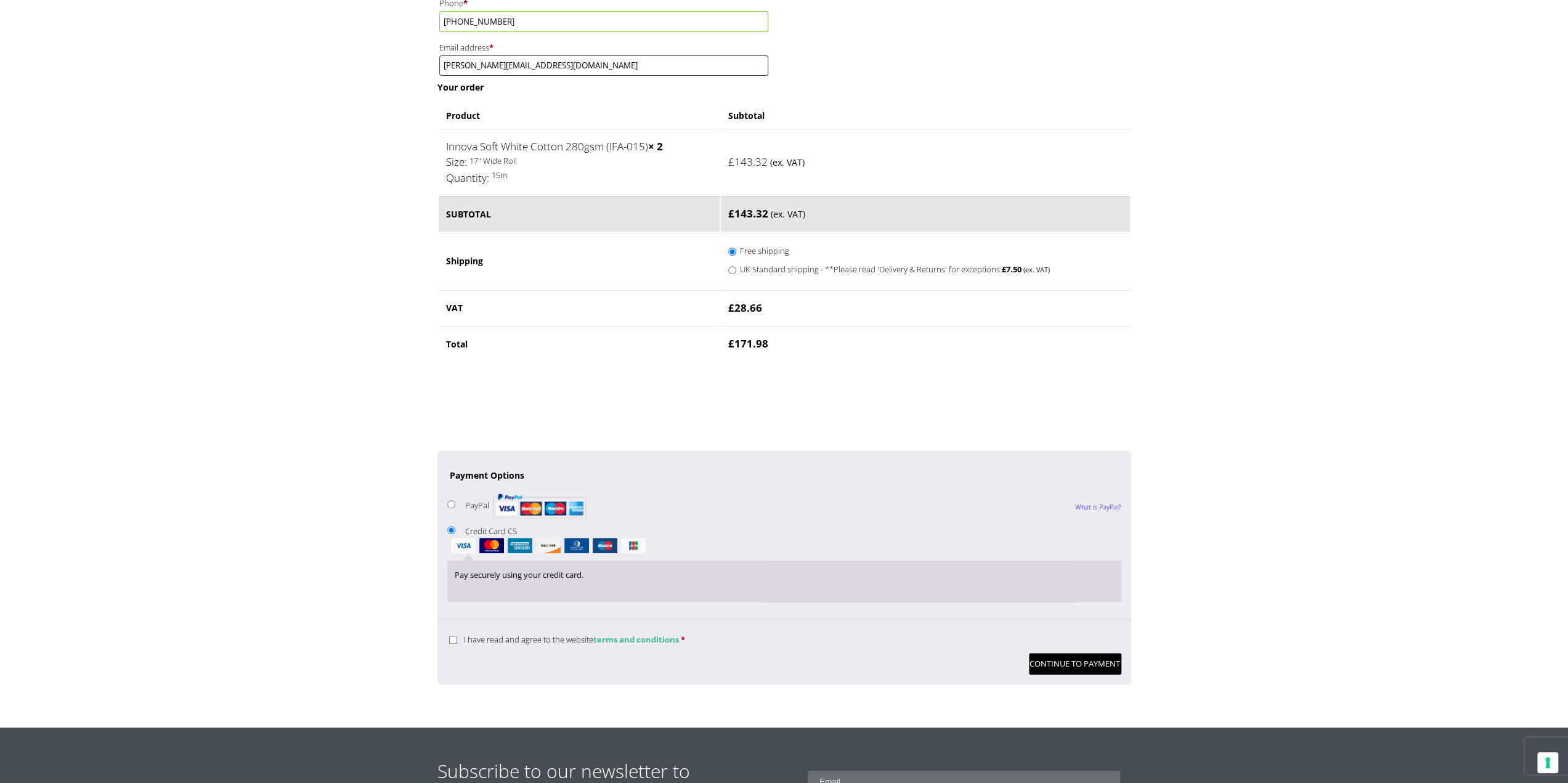
click at [627, 634] on link "terms and conditions" at bounding box center [635, 640] width 86 height 11
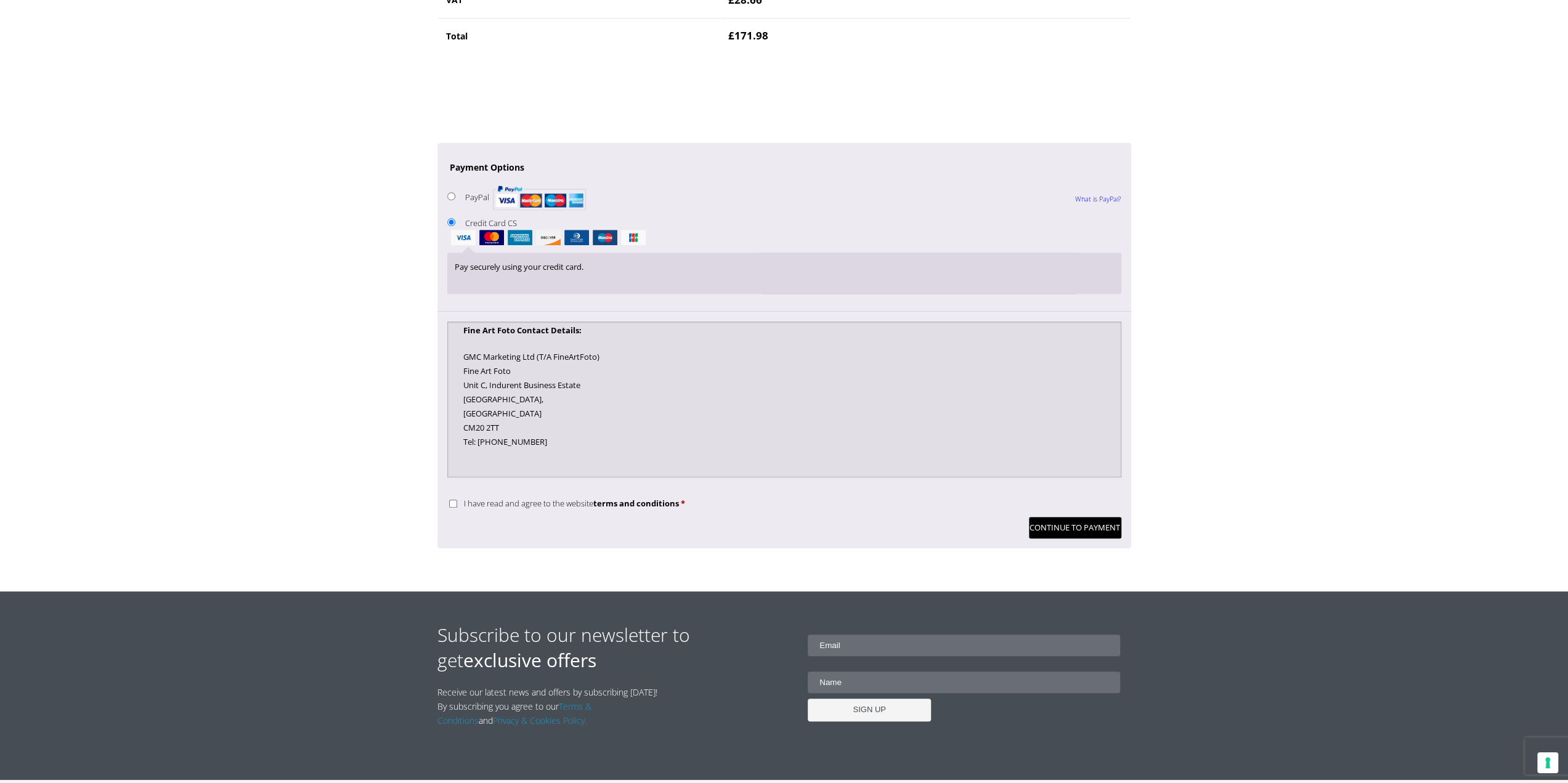
scroll to position [1137, 0]
click at [454, 500] on input "I have read and agree to the website terms and conditions *" at bounding box center [453, 504] width 8 height 8
checkbox input "true"
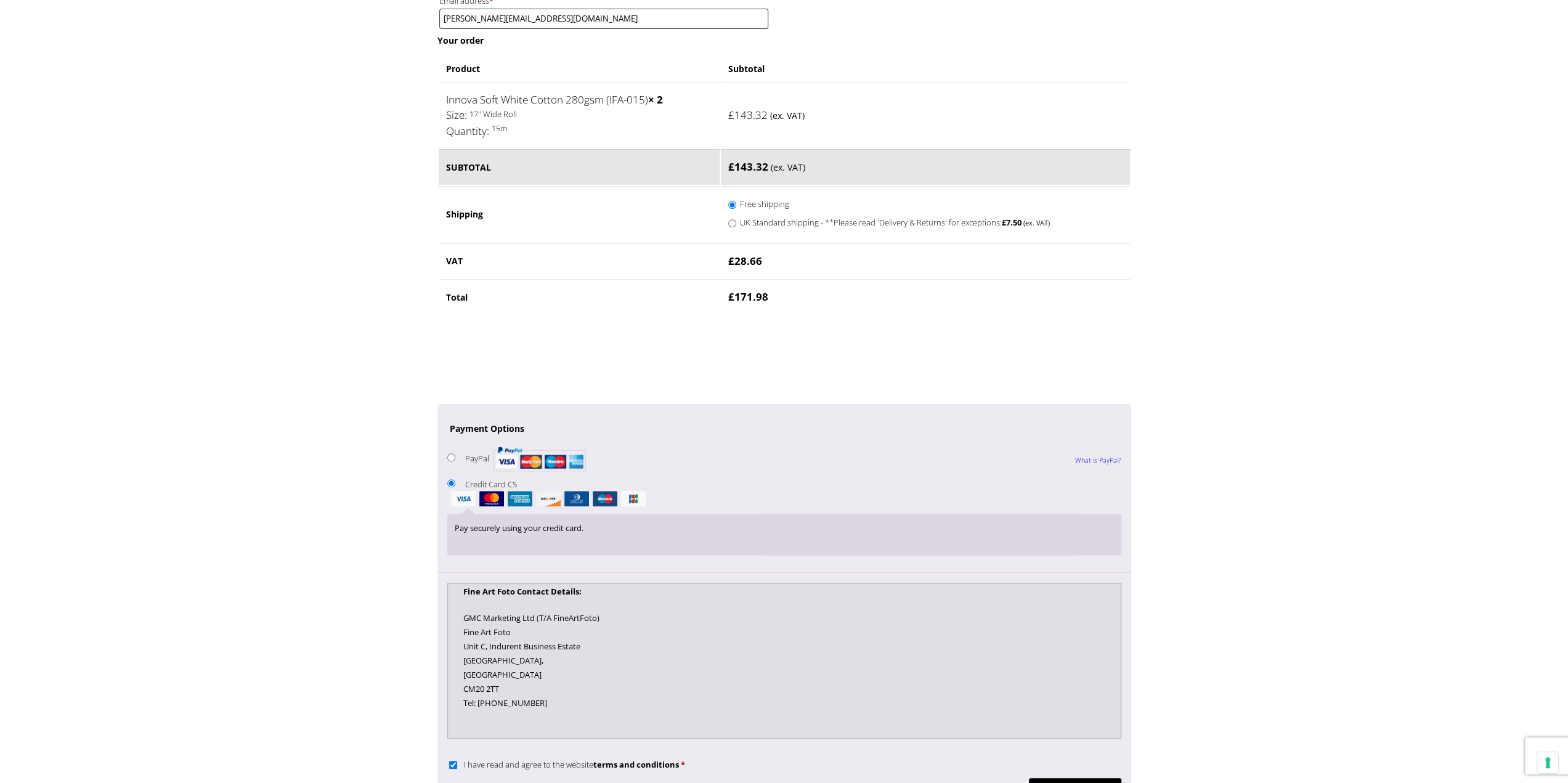
scroll to position [740, 0]
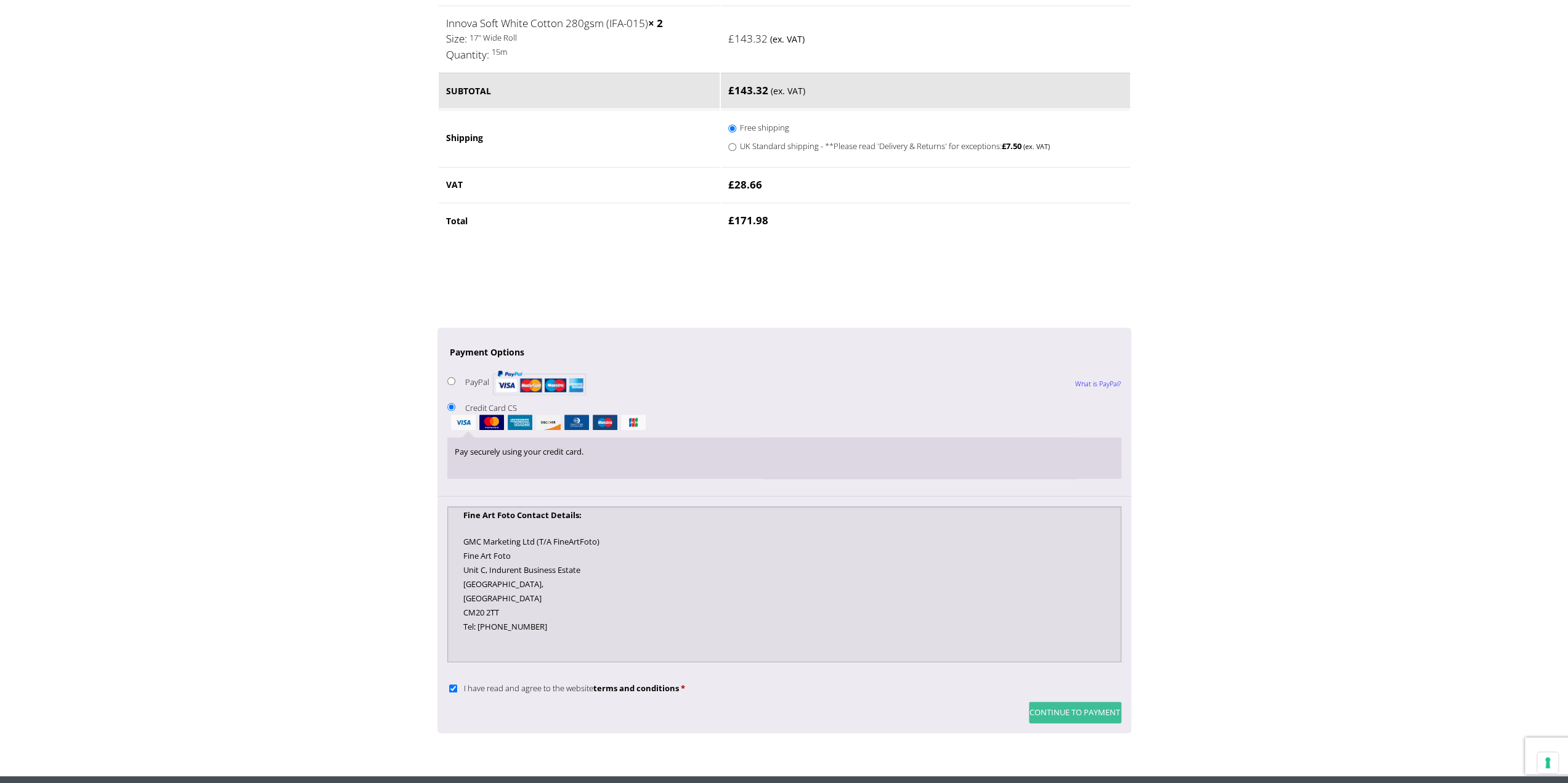
click at [1059, 702] on button "Continue to Payment" at bounding box center [1075, 713] width 92 height 22
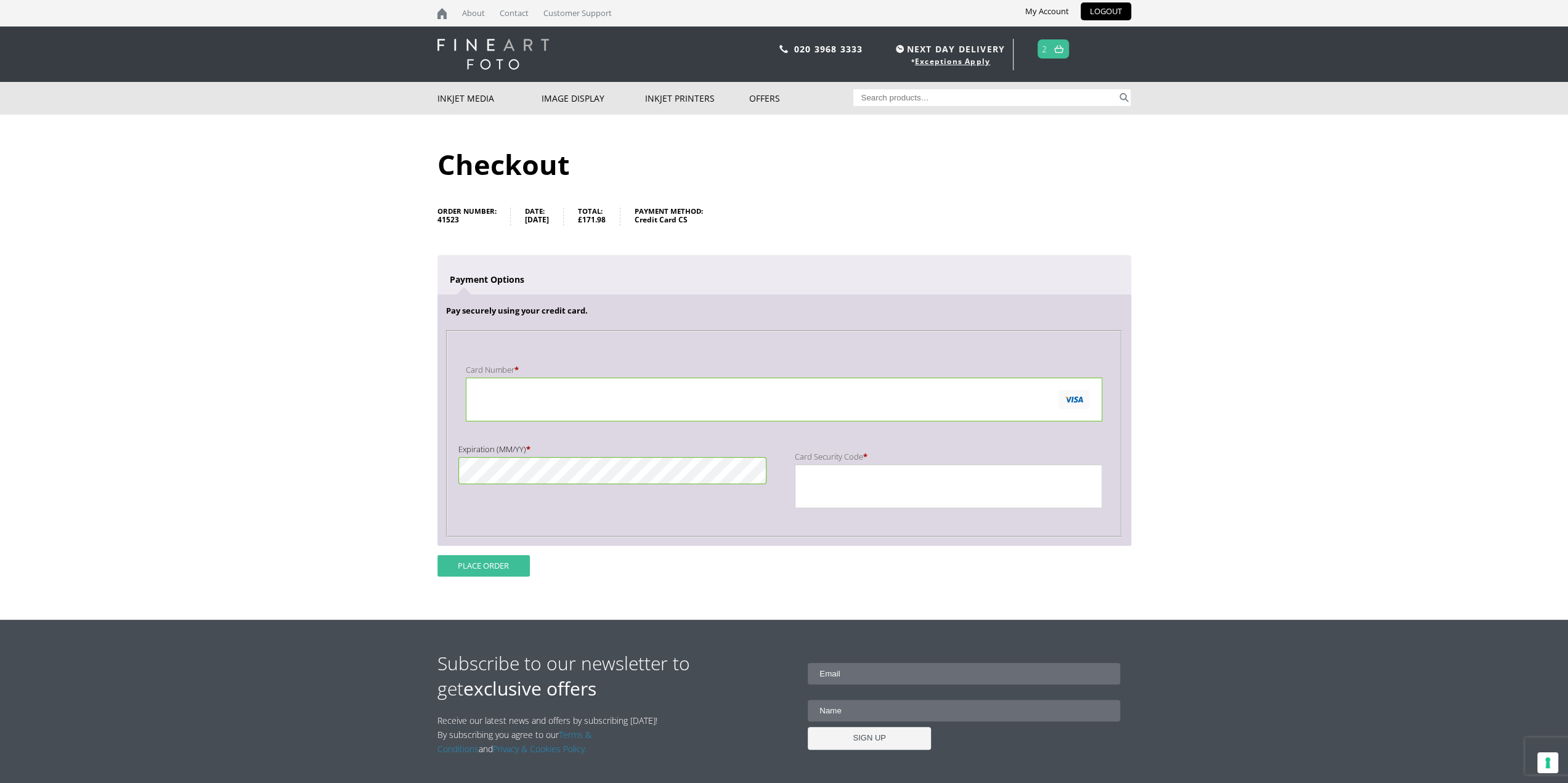
click at [490, 563] on button "Place order" at bounding box center [483, 566] width 92 height 22
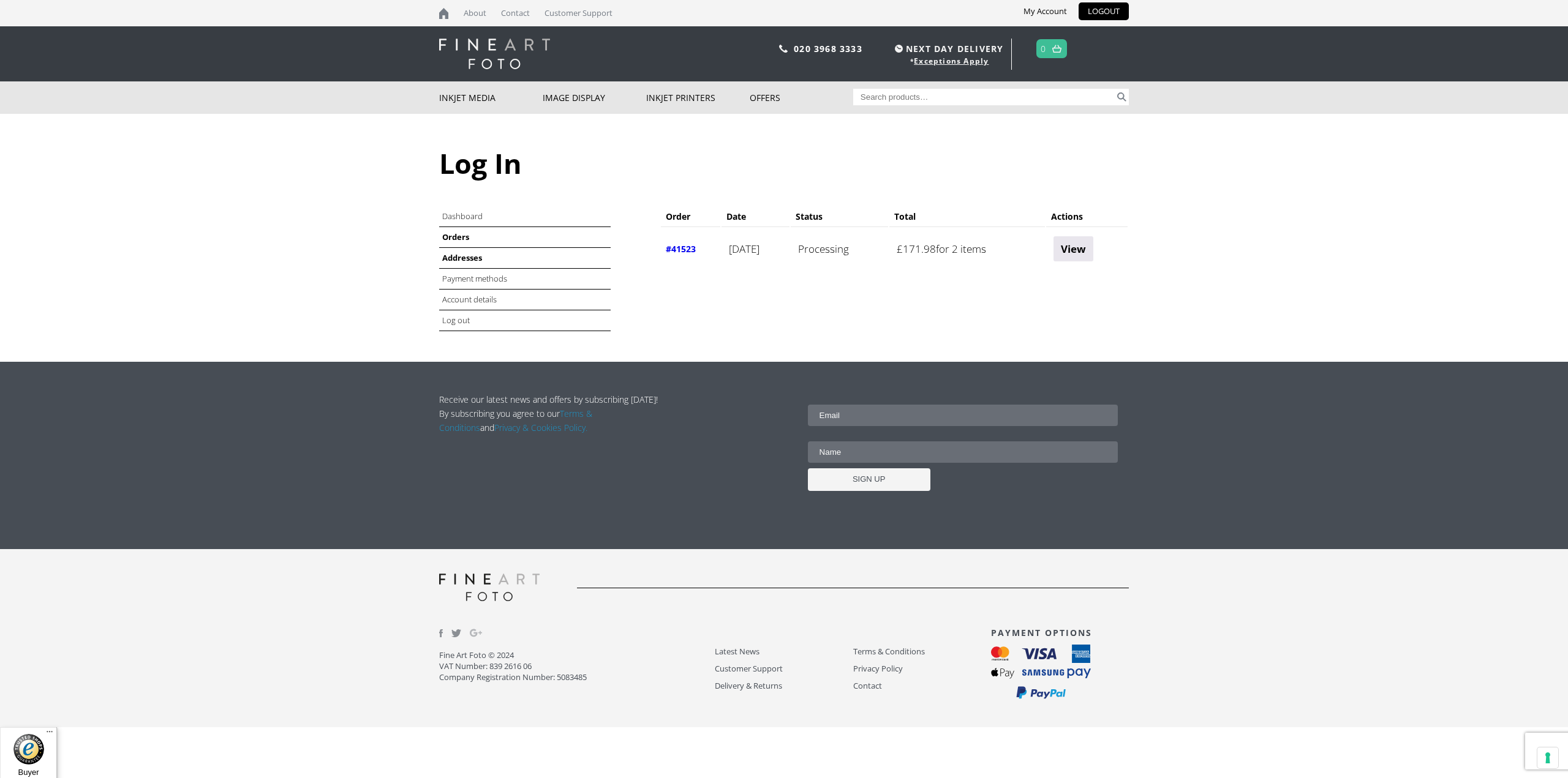
click at [462, 260] on link "Addresses" at bounding box center [462, 258] width 40 height 11
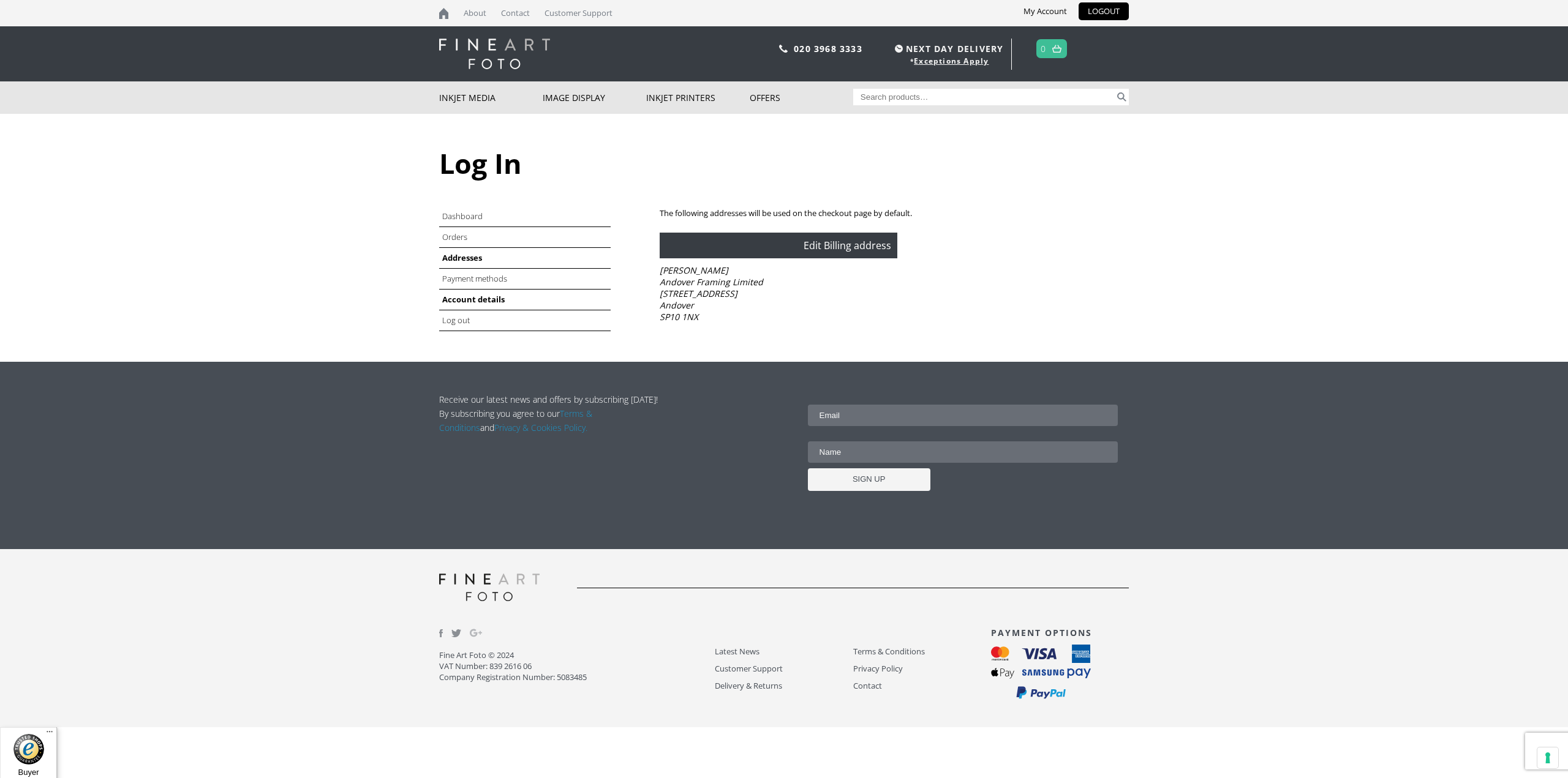
click at [480, 299] on link "Account details" at bounding box center [473, 299] width 63 height 11
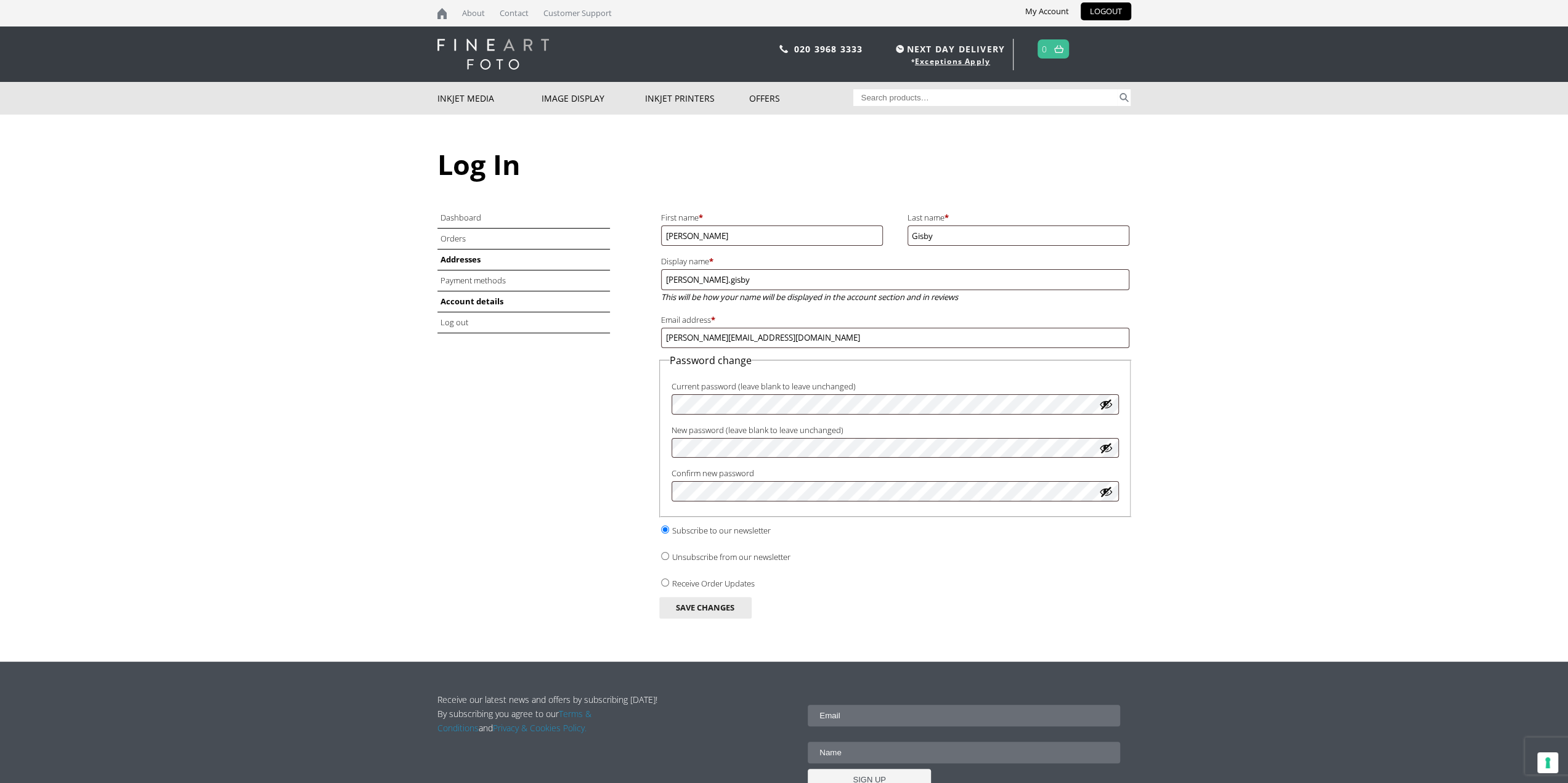
click at [474, 259] on link "Addresses" at bounding box center [460, 259] width 40 height 11
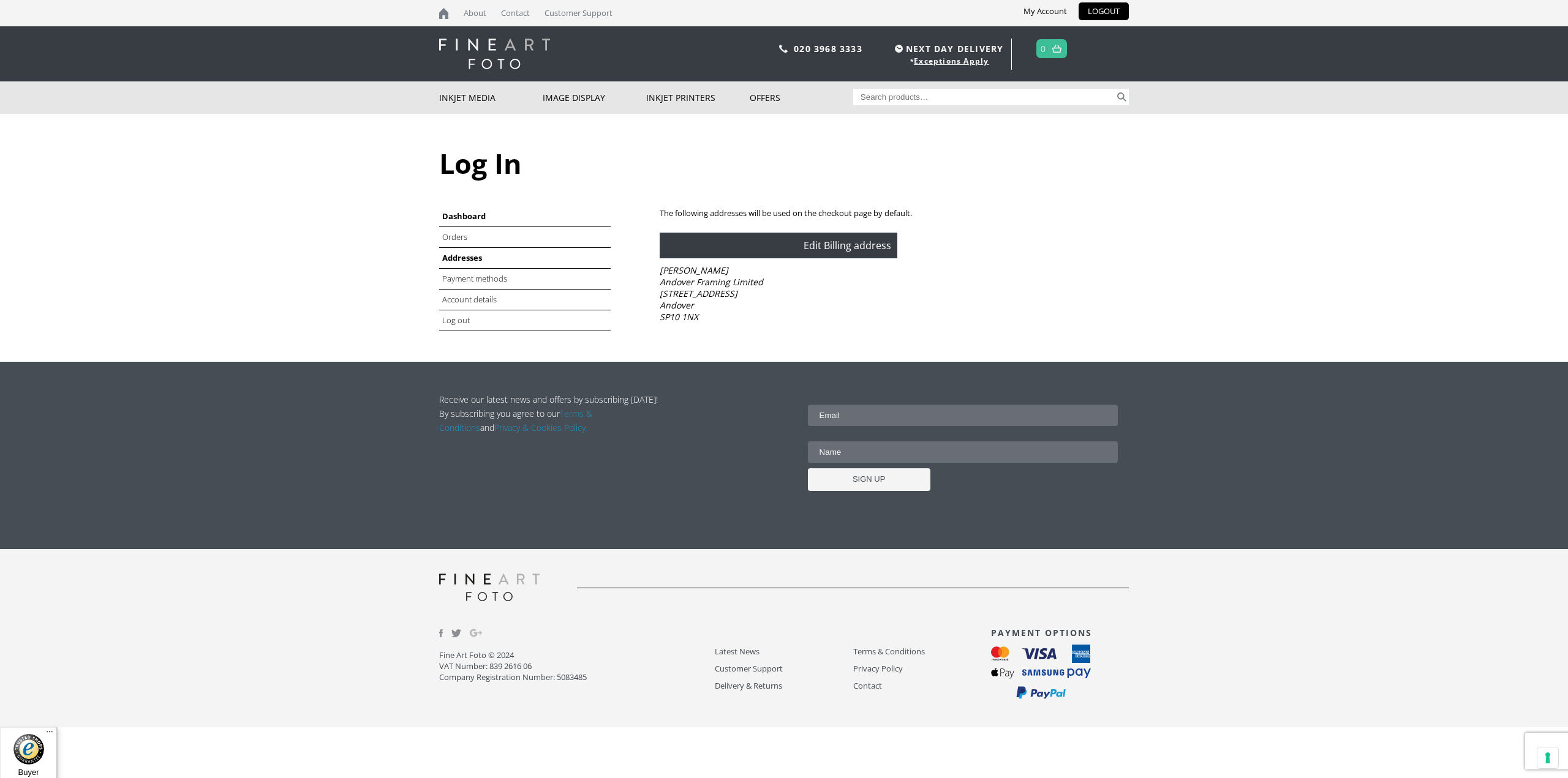
click at [460, 218] on link "Dashboard" at bounding box center [464, 216] width 44 height 11
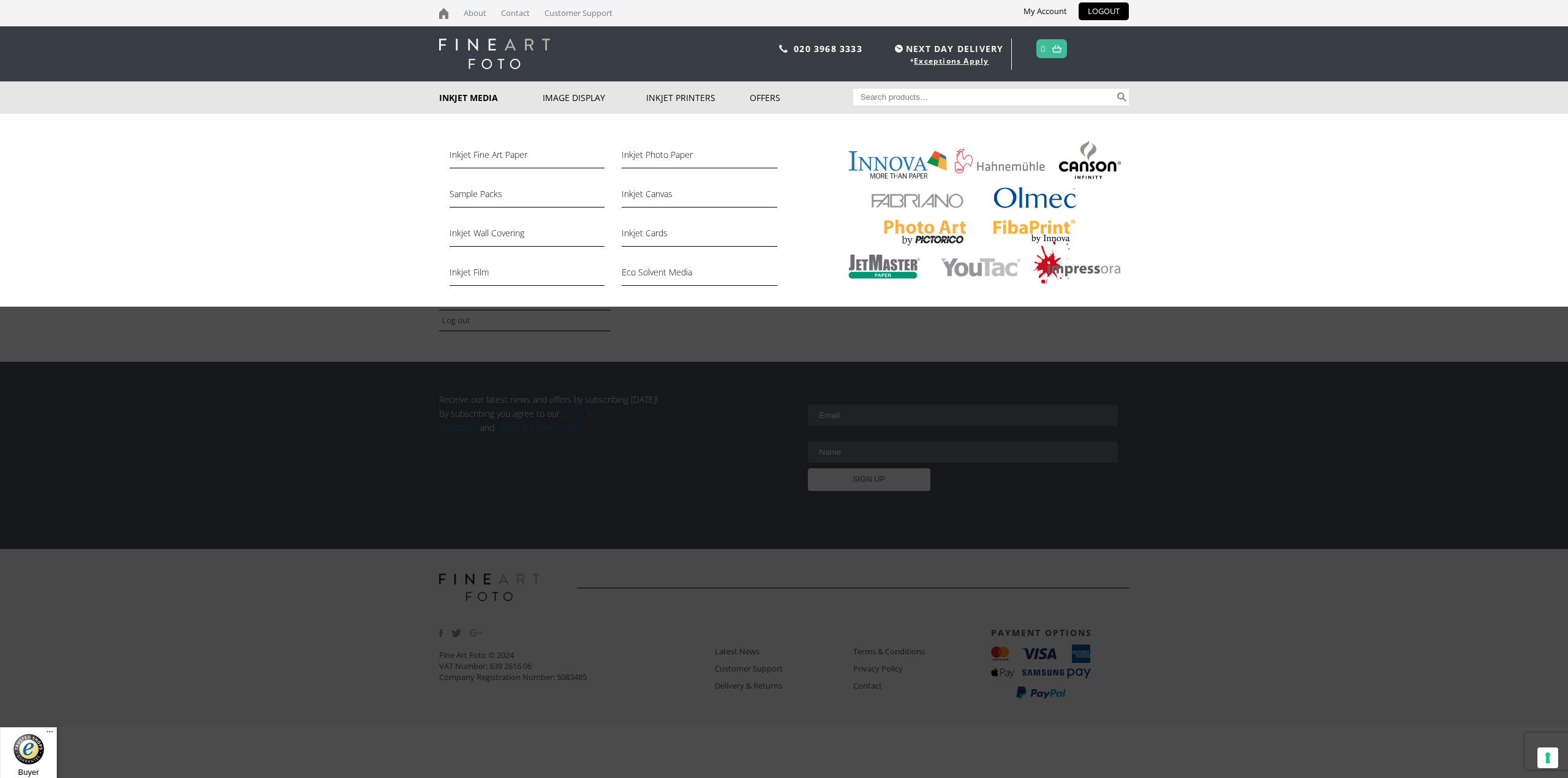
click at [470, 102] on link "Inkjet Media" at bounding box center [491, 98] width 104 height 32
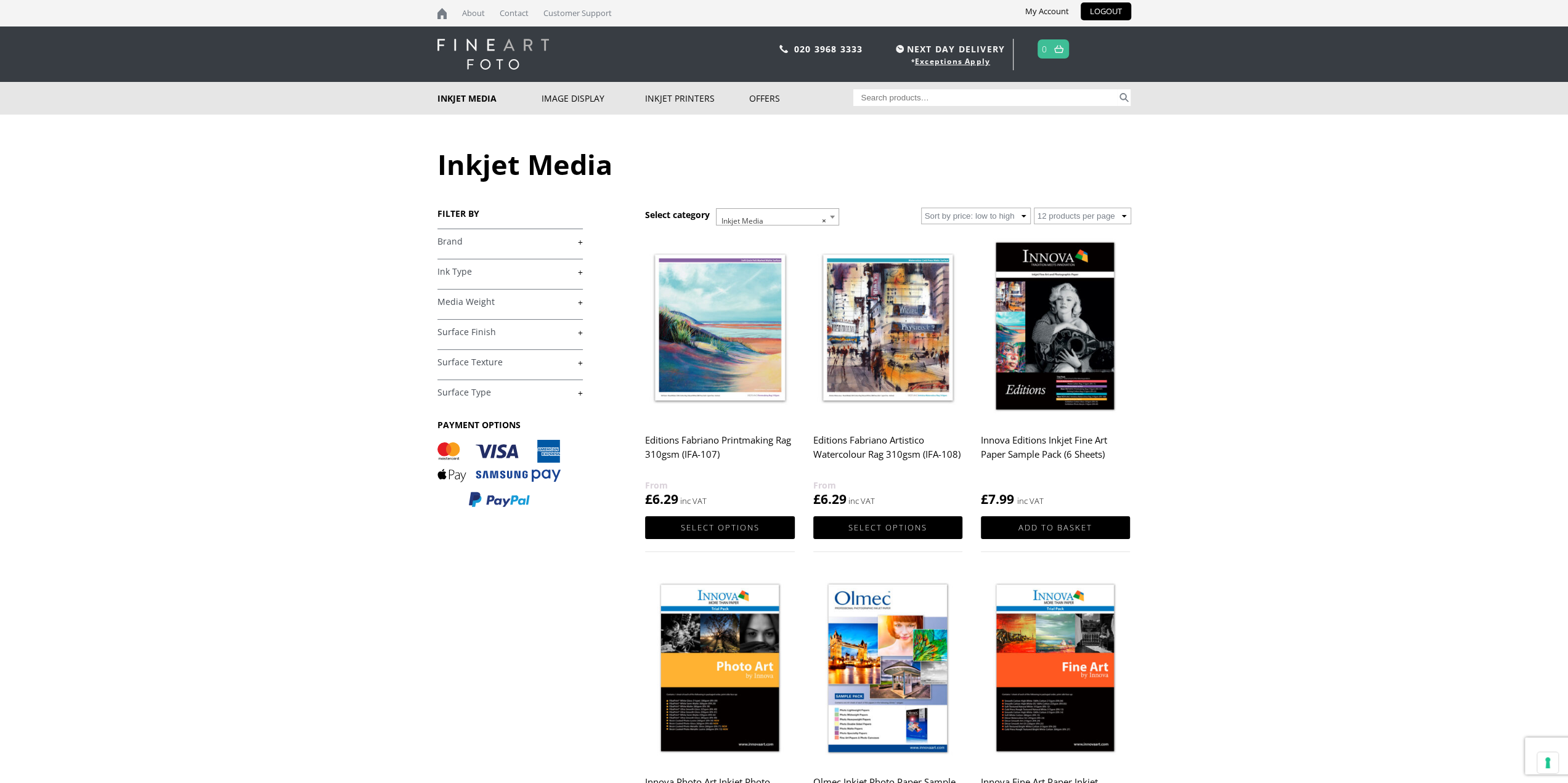
click at [473, 103] on link "Inkjet Media" at bounding box center [489, 98] width 104 height 33
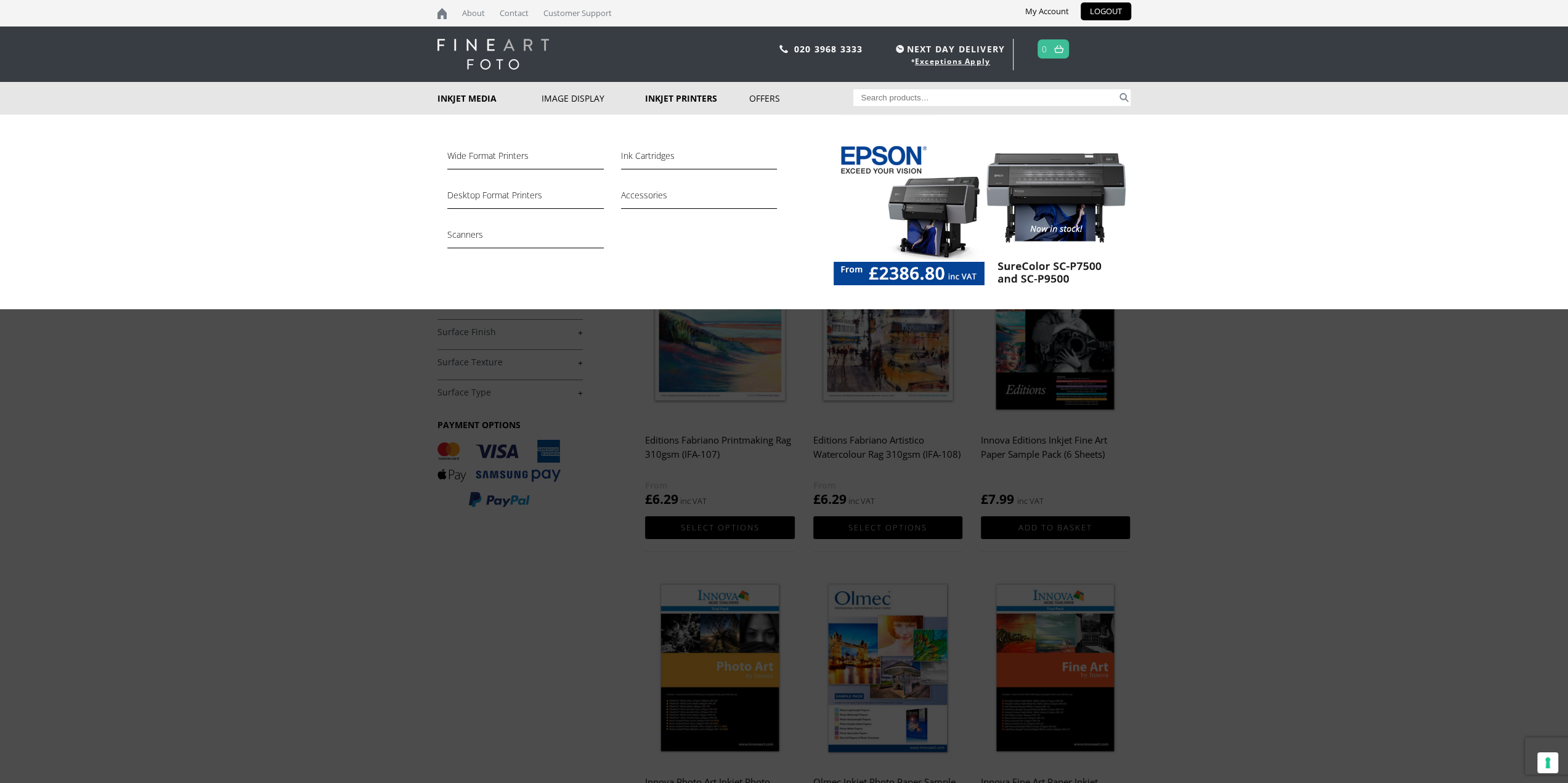
click at [688, 97] on link "Inkjet Printers" at bounding box center [696, 98] width 104 height 33
click at [637, 155] on link "Ink Cartridges" at bounding box center [698, 159] width 156 height 21
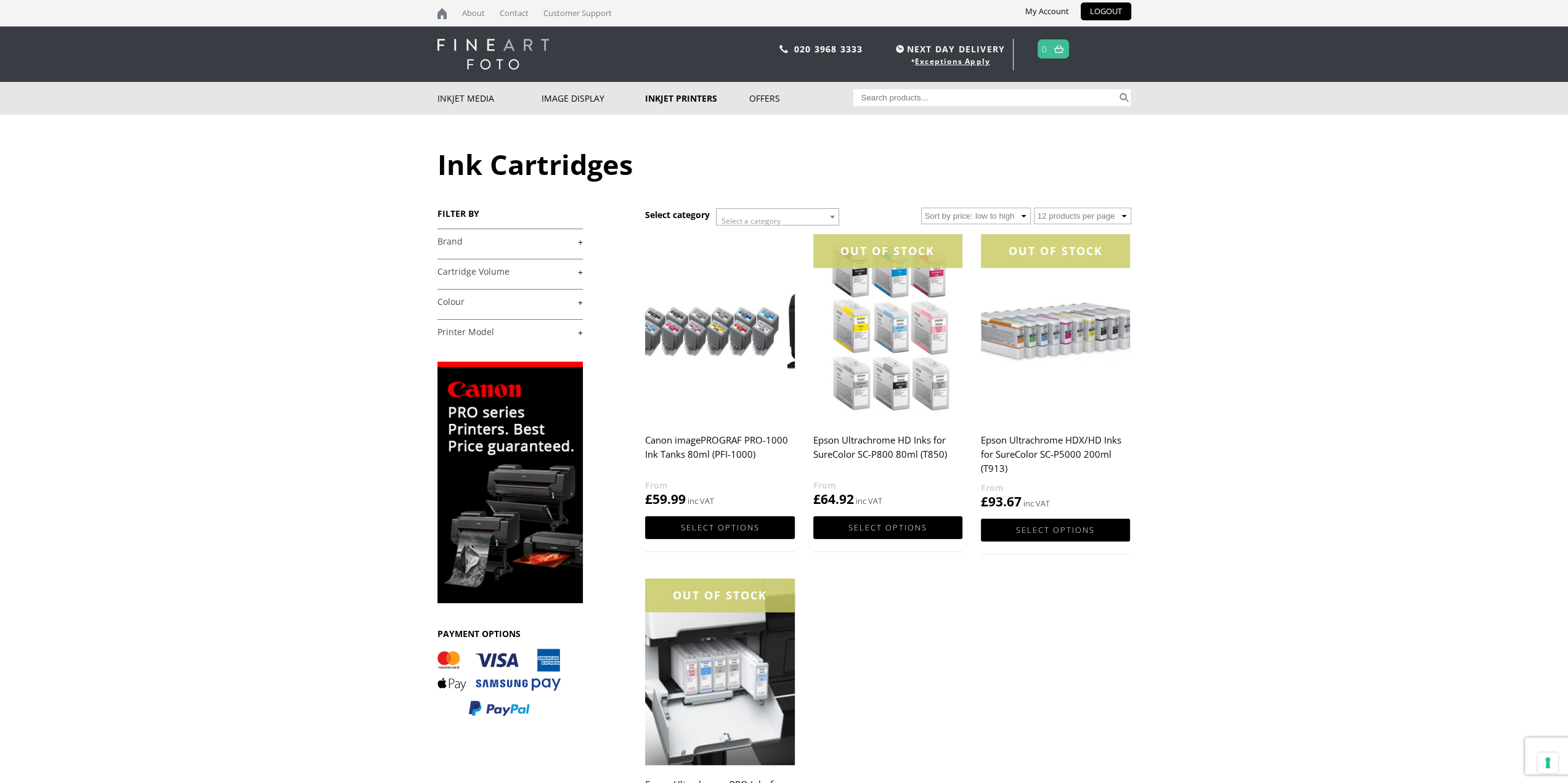
click at [582, 241] on link "+" at bounding box center [509, 242] width 145 height 12
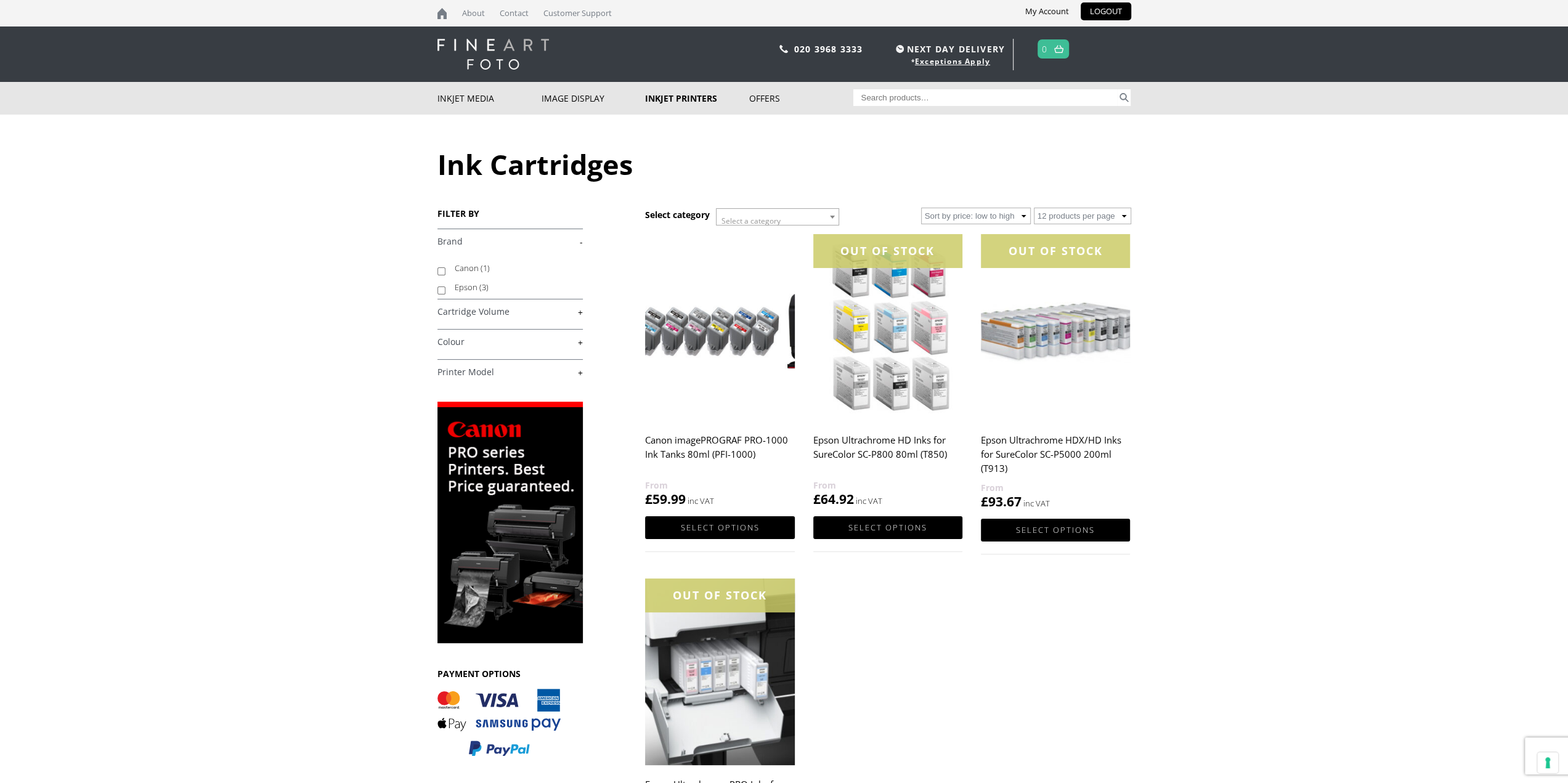
click at [450, 290] on li "Epson (3)" at bounding box center [509, 287] width 145 height 19
click at [444, 291] on input "Epson (3)" at bounding box center [441, 291] width 8 height 8
checkbox input "true"
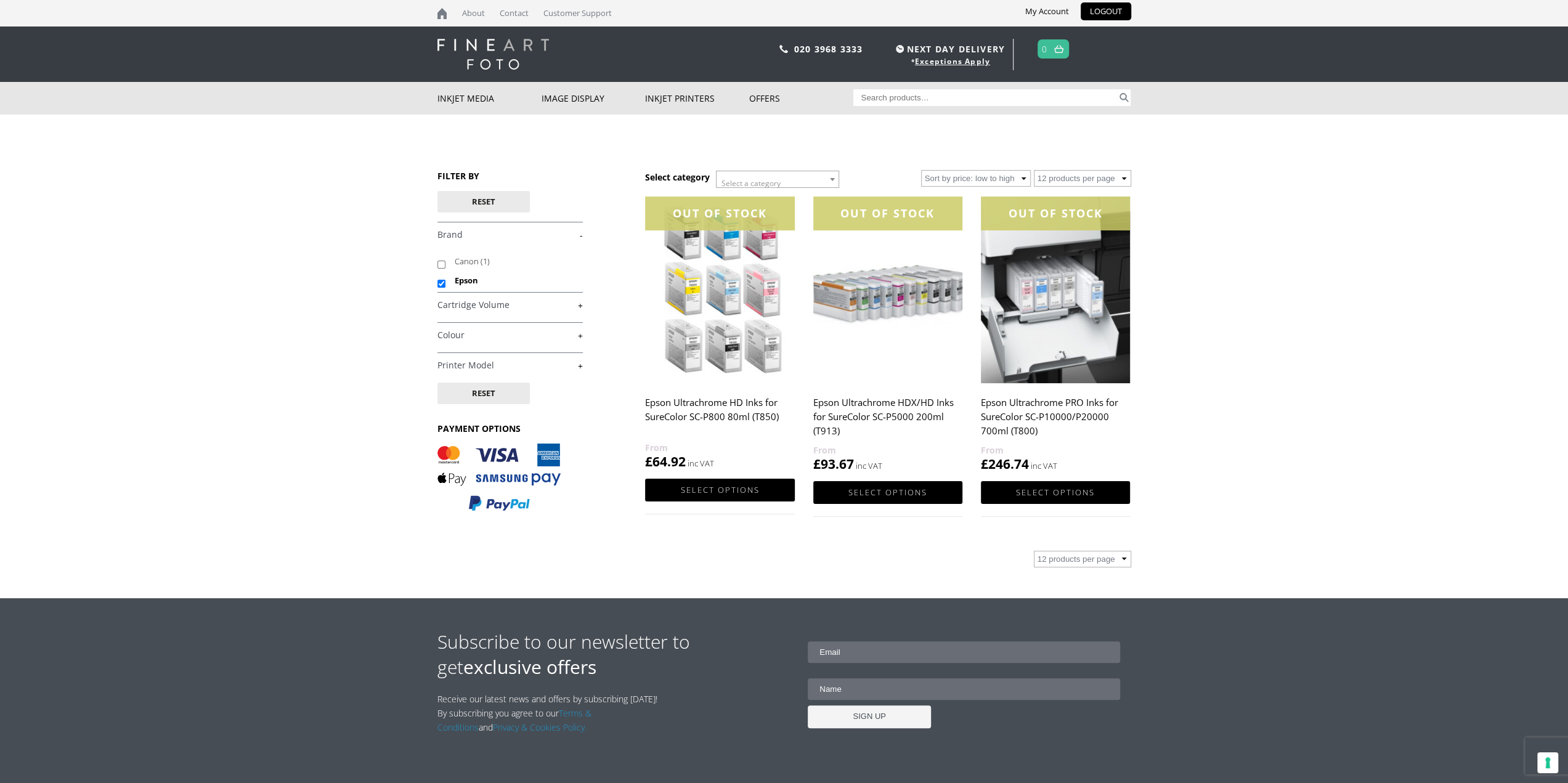
click at [1222, 476] on body "NEXT DAY DELIVERY * Exceptions Apply About Contact Customer Support My Account …" at bounding box center [784, 392] width 1568 height 783
click at [517, 13] on link "Contact" at bounding box center [514, 13] width 41 height 27
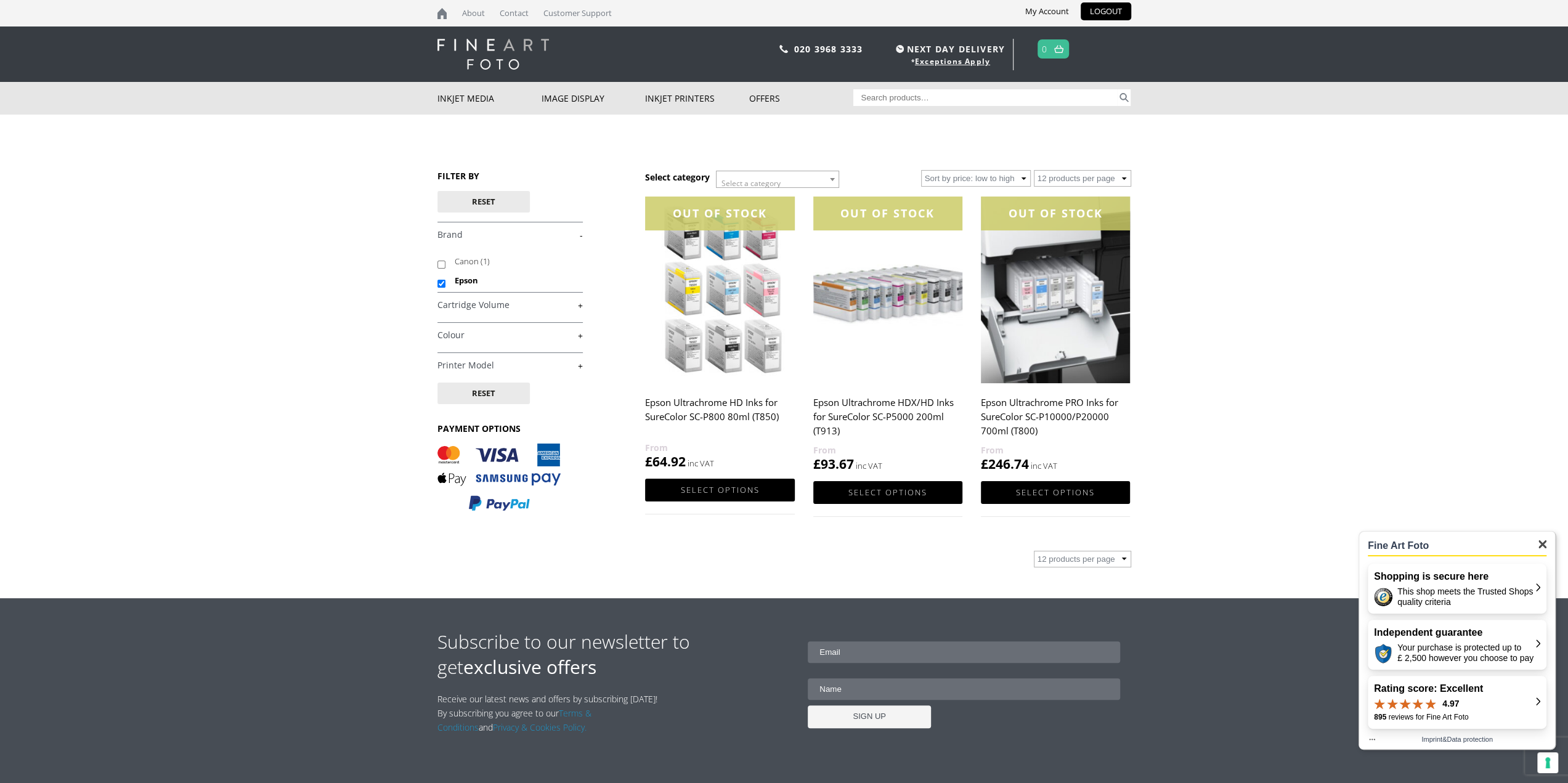
click at [1541, 704] on button "Rating score: Excellent 4.97 895 reviews for Fine Art Foto" at bounding box center [1457, 703] width 178 height 53
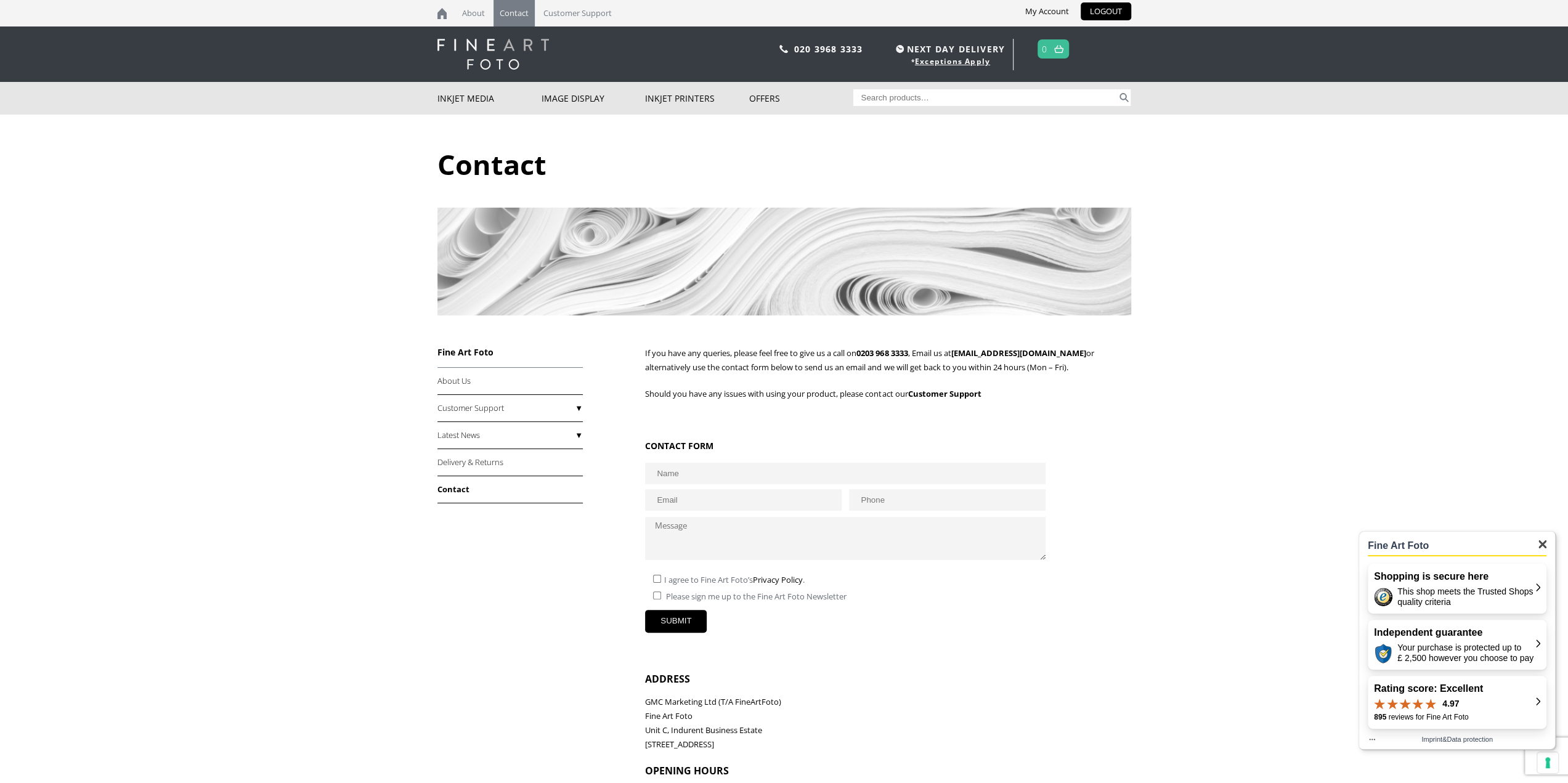
click at [1536, 703] on img at bounding box center [1537, 701] width 5 height 8
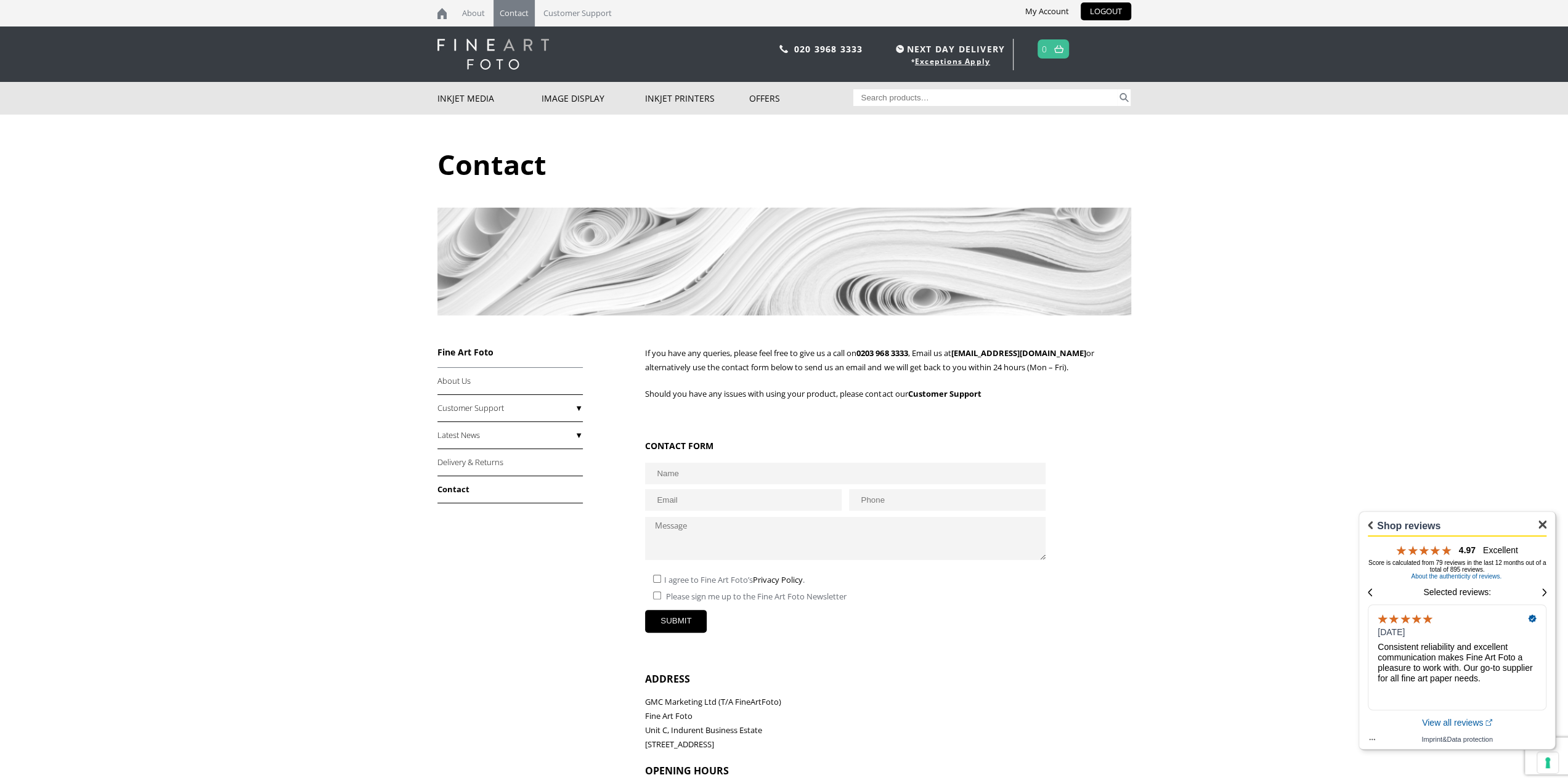
click at [1452, 722] on link "View all reviews" at bounding box center [1457, 723] width 70 height 10
